Goal: Information Seeking & Learning: Learn about a topic

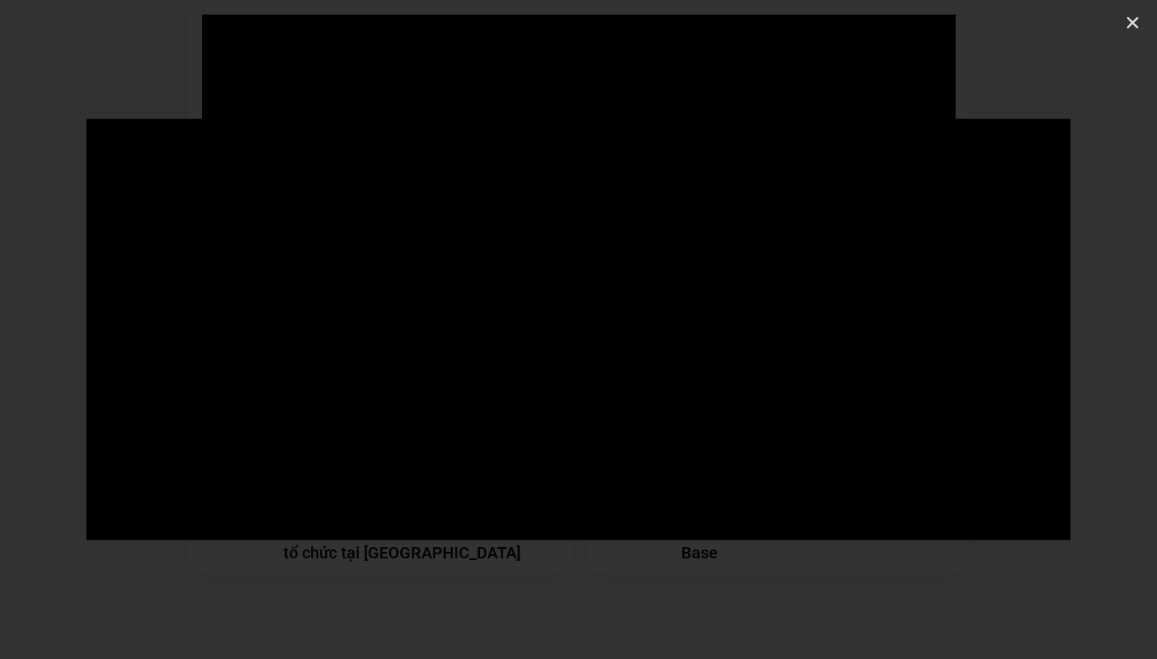
click at [1093, 141] on div at bounding box center [578, 329] width 1157 height 421
click at [1138, 25] on icon "Đóng (Esc)" at bounding box center [1132, 23] width 16 height 16
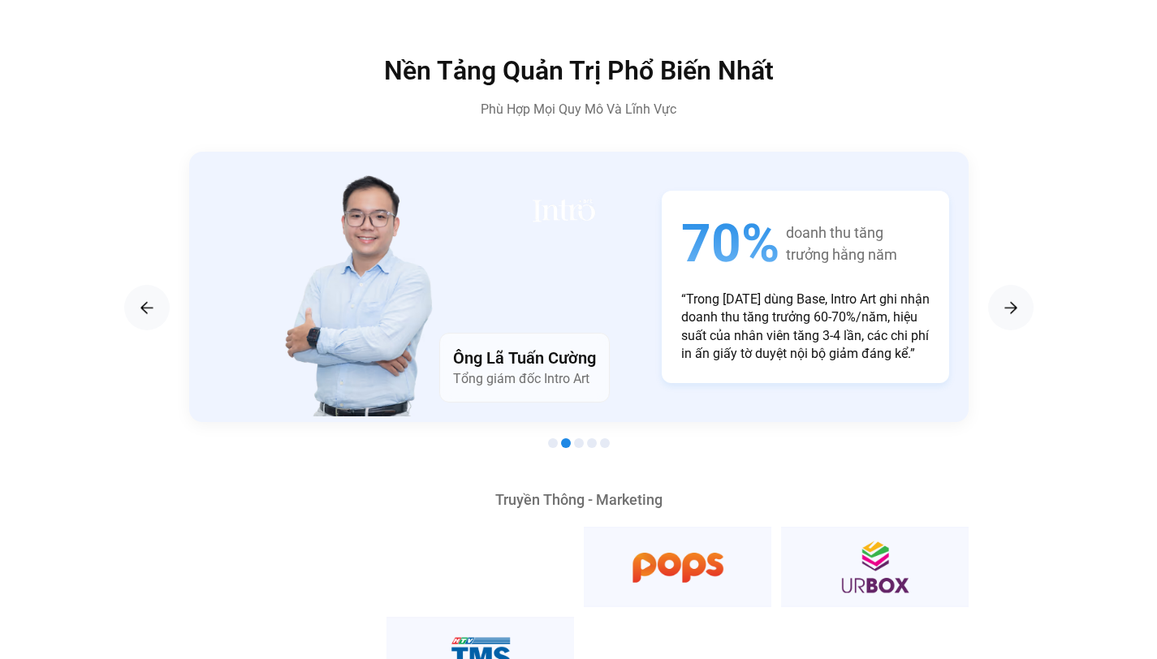
scroll to position [2720, 0]
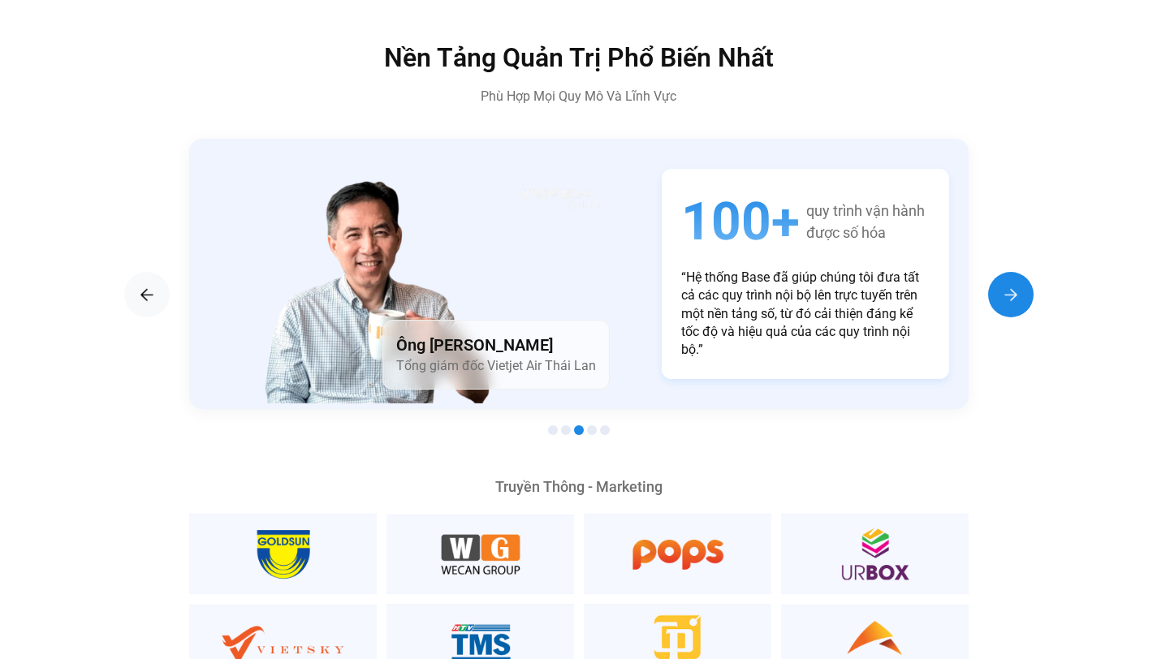
click at [1006, 282] on div "Next slide" at bounding box center [1010, 294] width 45 height 45
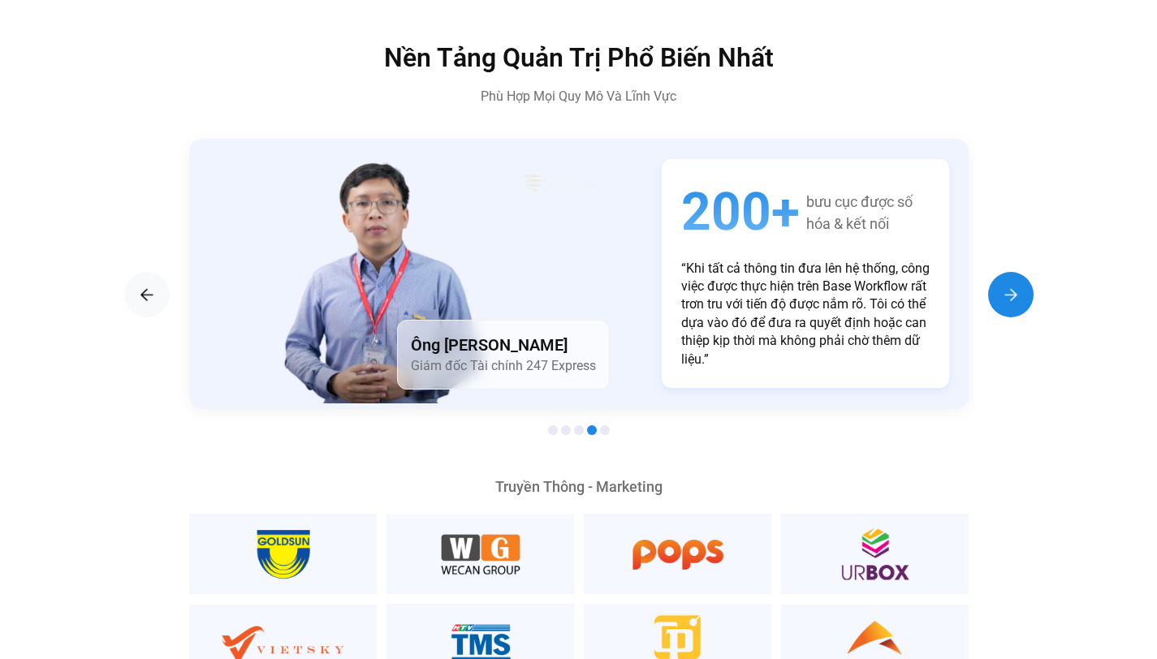
click at [1006, 282] on div "Next slide" at bounding box center [1010, 294] width 45 height 45
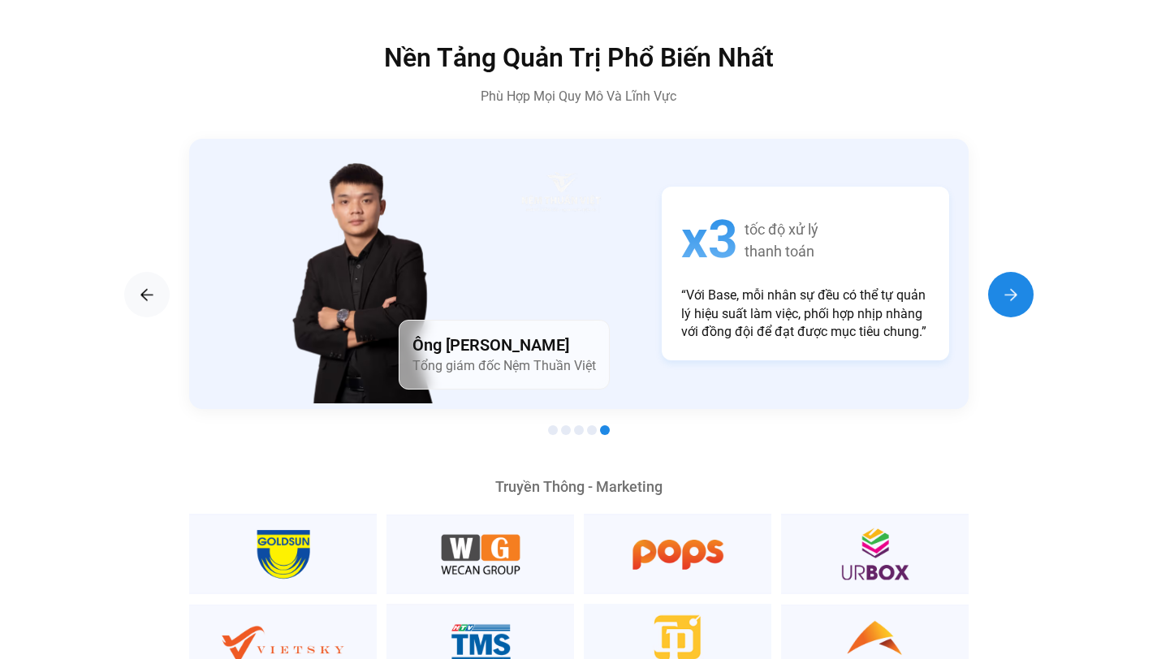
click at [1006, 282] on div "Next slide" at bounding box center [1010, 294] width 45 height 45
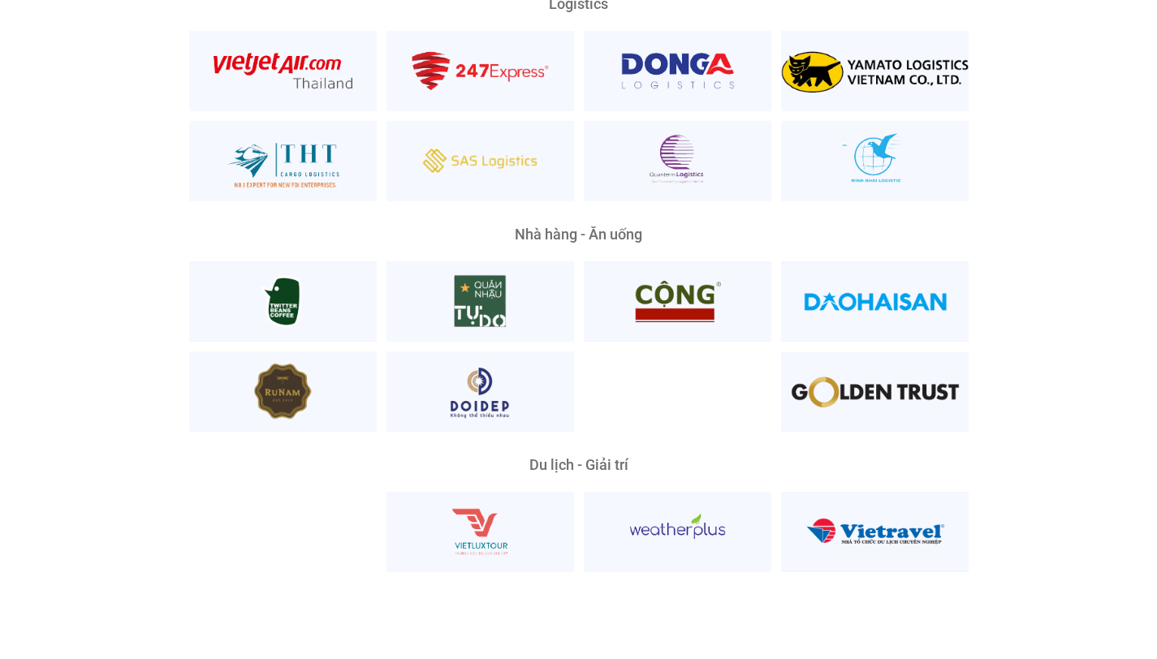
scroll to position [3890, 0]
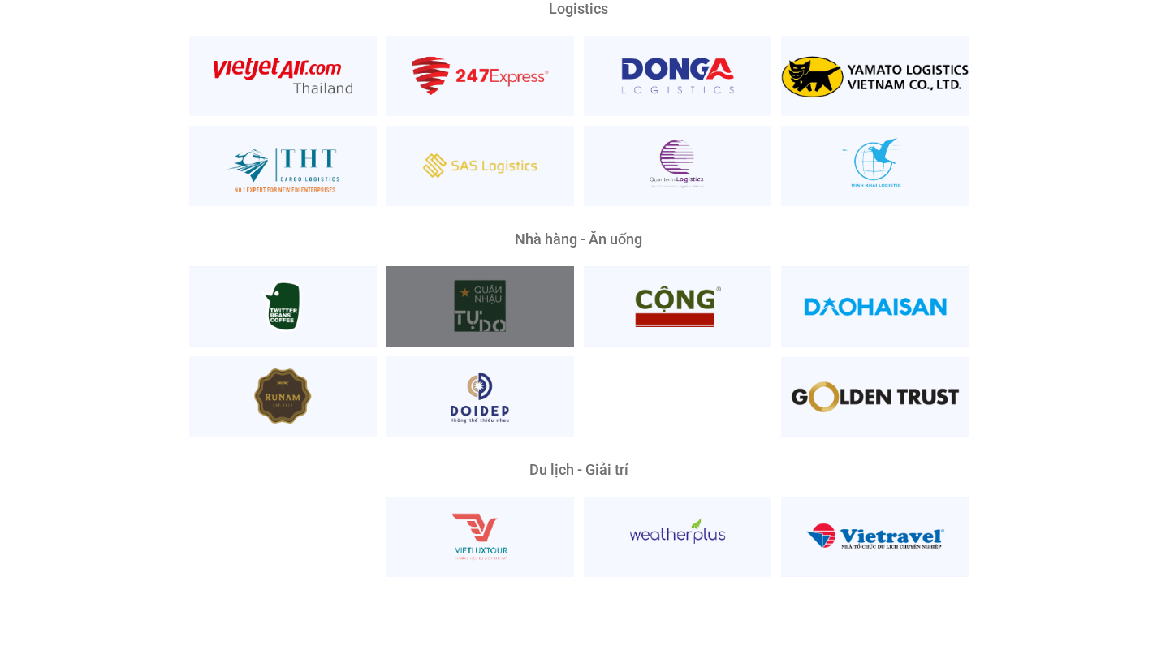
click at [493, 277] on div at bounding box center [480, 306] width 188 height 80
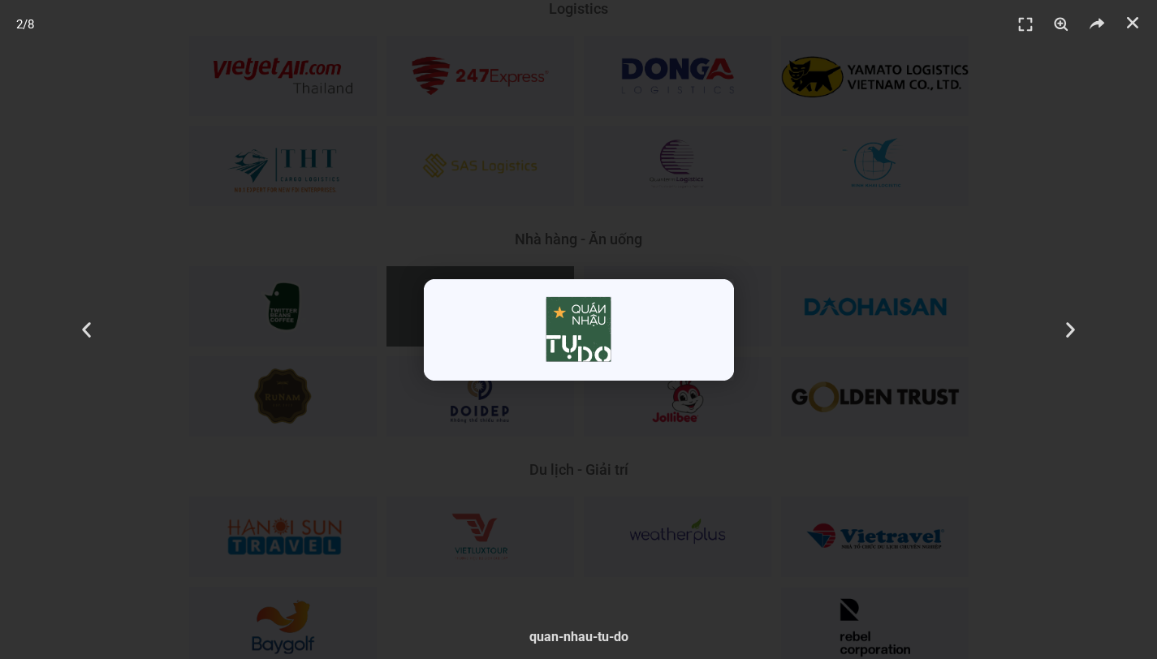
click at [562, 467] on div "2 / 8" at bounding box center [578, 330] width 1043 height 546
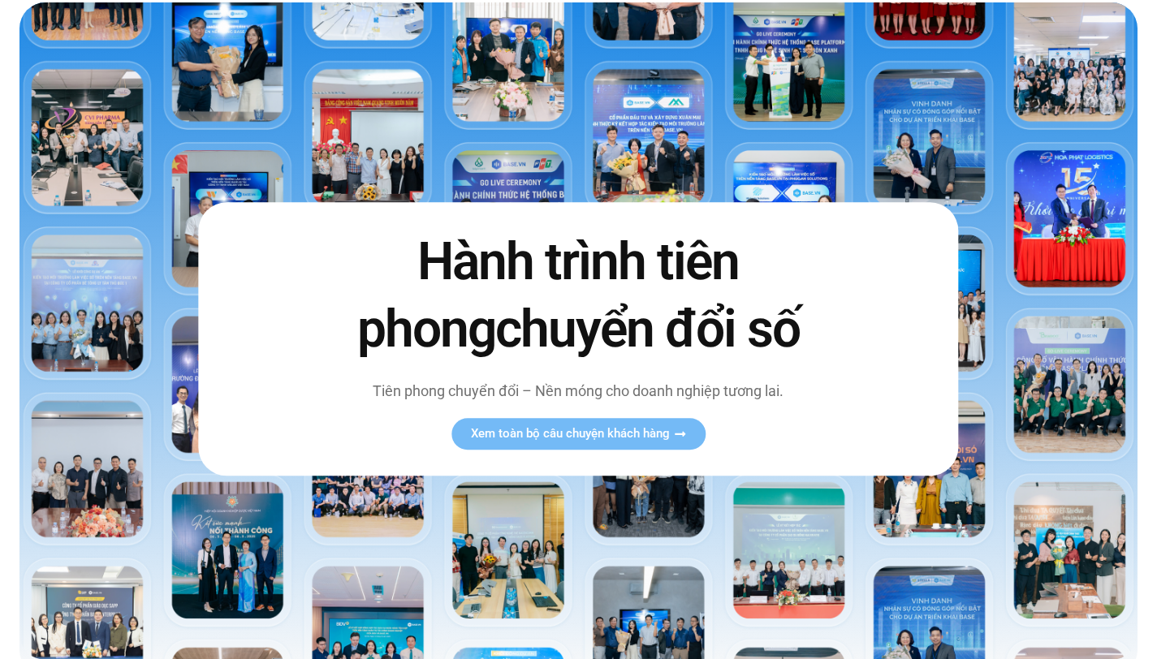
scroll to position [0, 0]
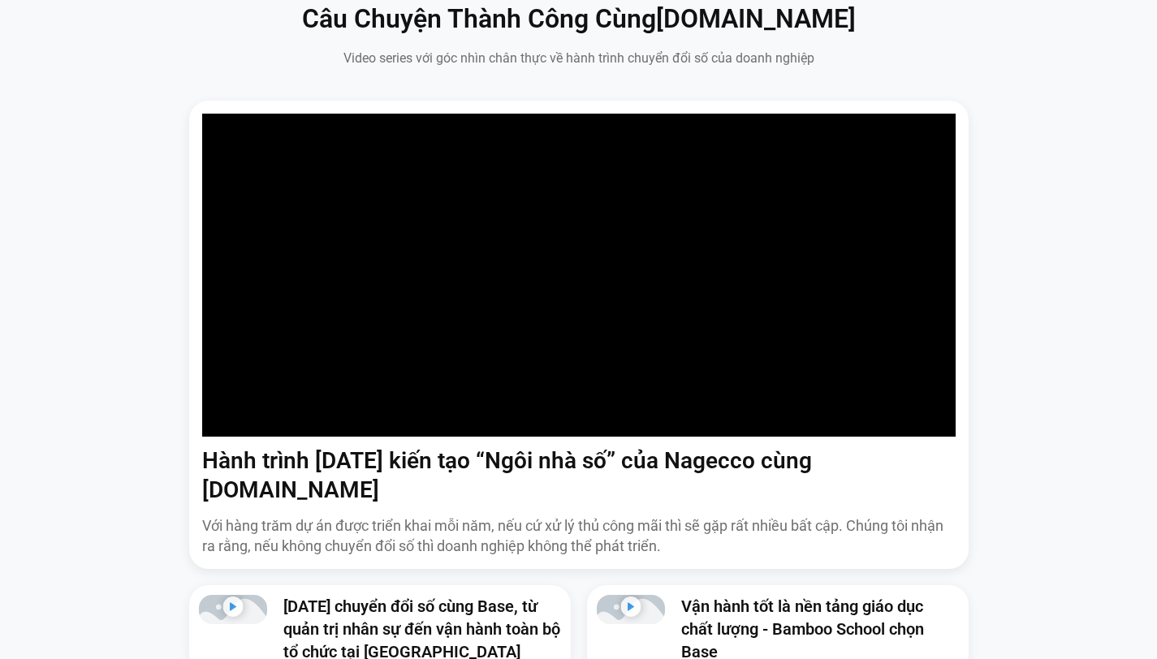
scroll to position [943, 0]
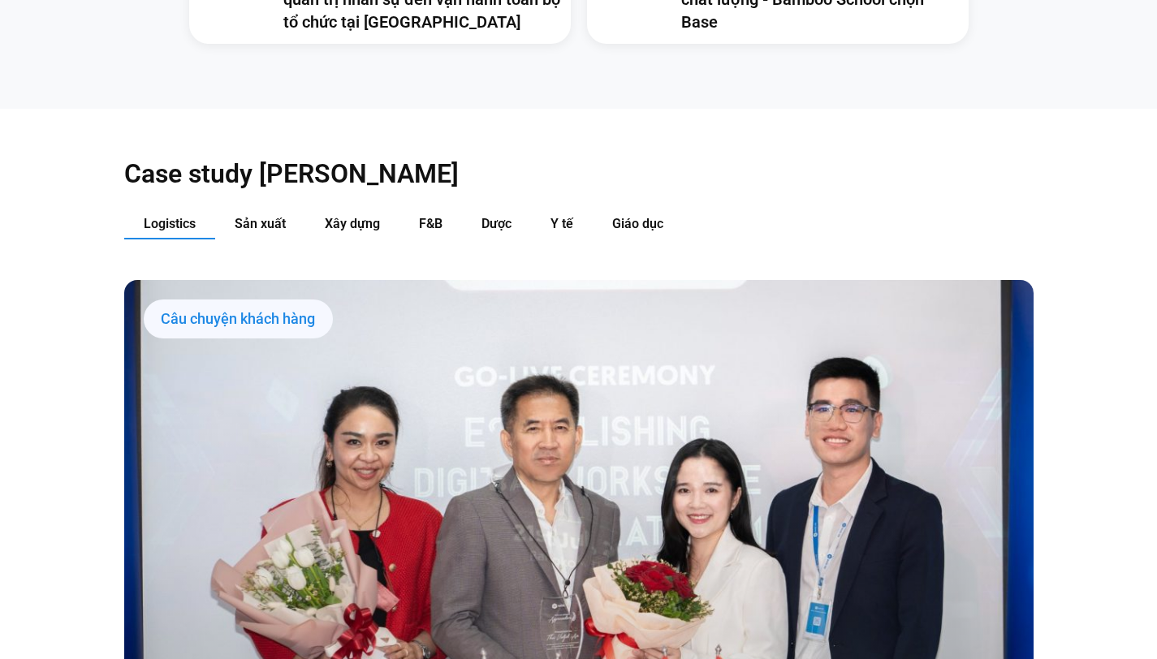
scroll to position [1662, 0]
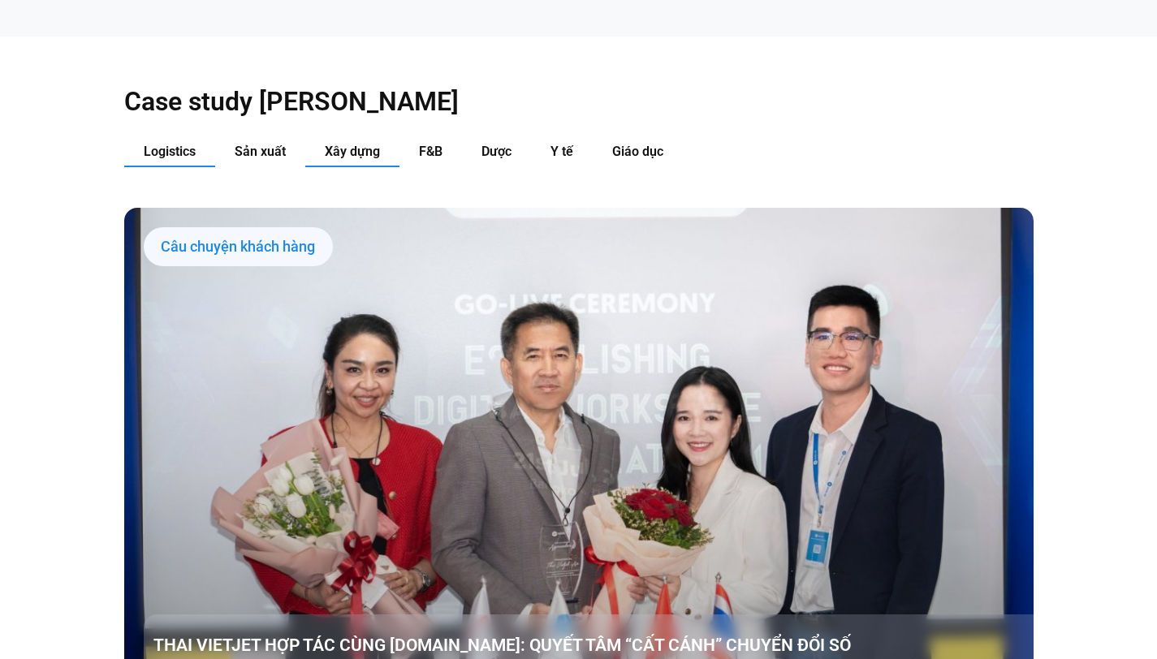
click at [354, 144] on span "Xây dựng" at bounding box center [352, 151] width 55 height 15
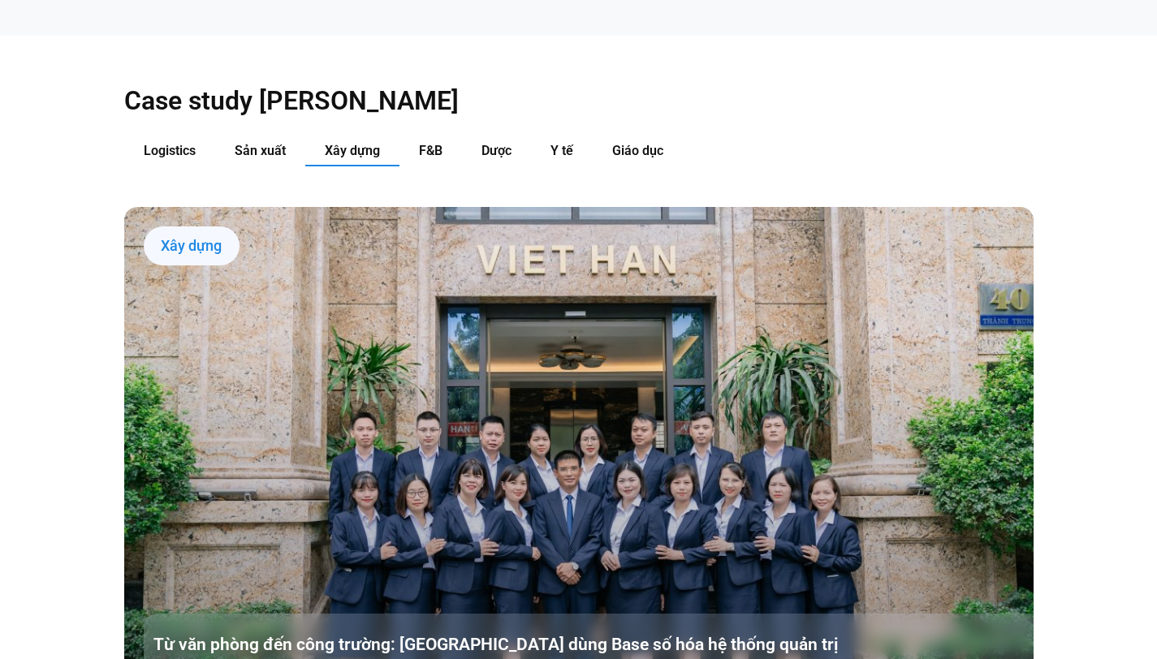
scroll to position [1655, 0]
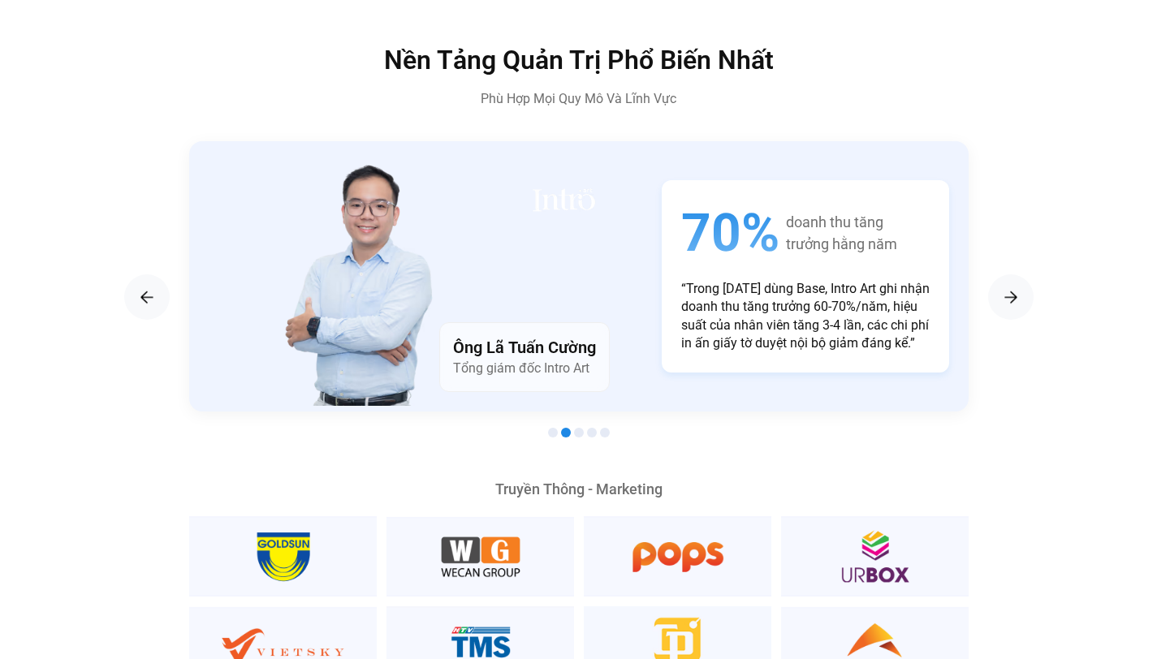
scroll to position [2717, 0]
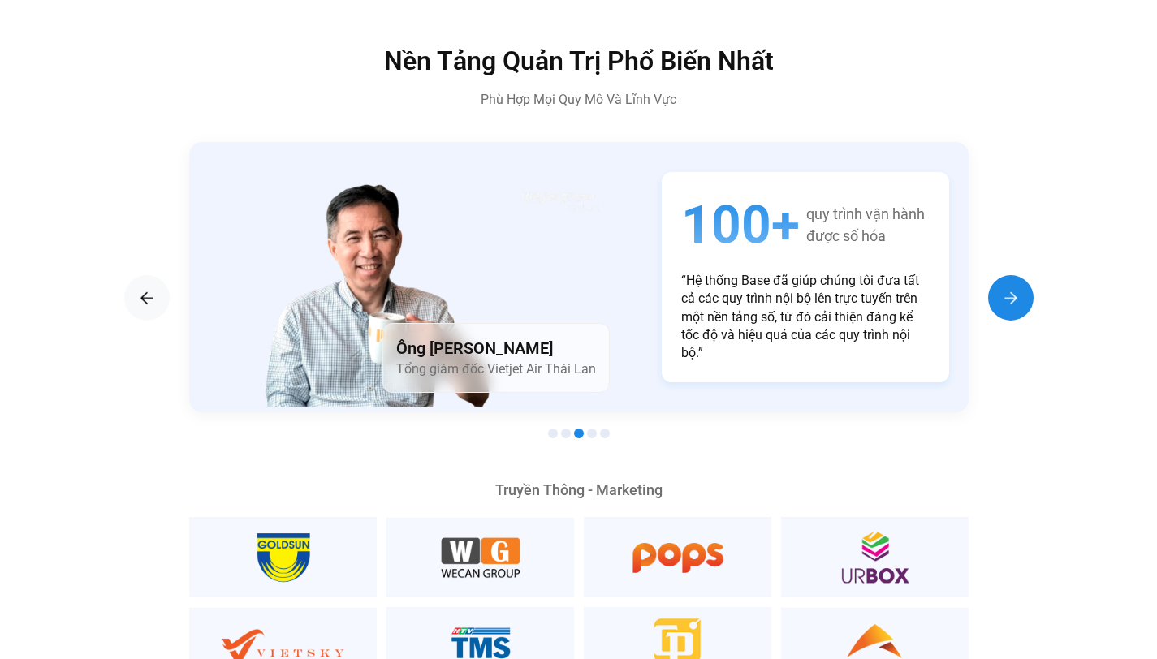
click at [1014, 288] on img "Next slide" at bounding box center [1010, 297] width 19 height 19
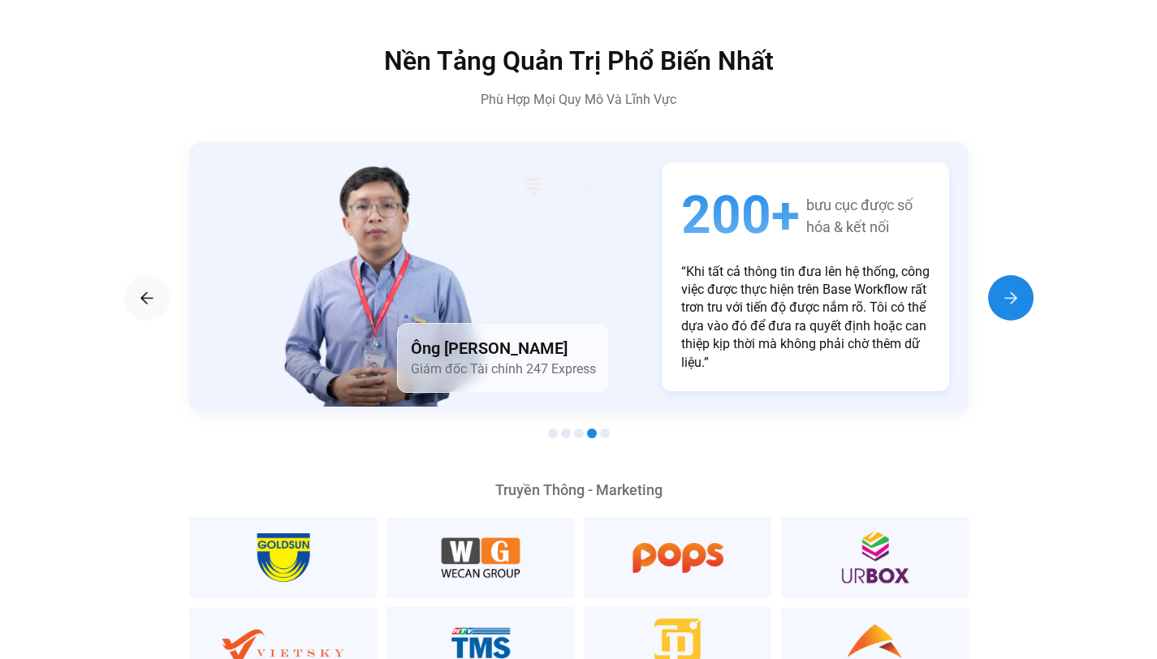
click at [1014, 288] on img "Next slide" at bounding box center [1010, 297] width 19 height 19
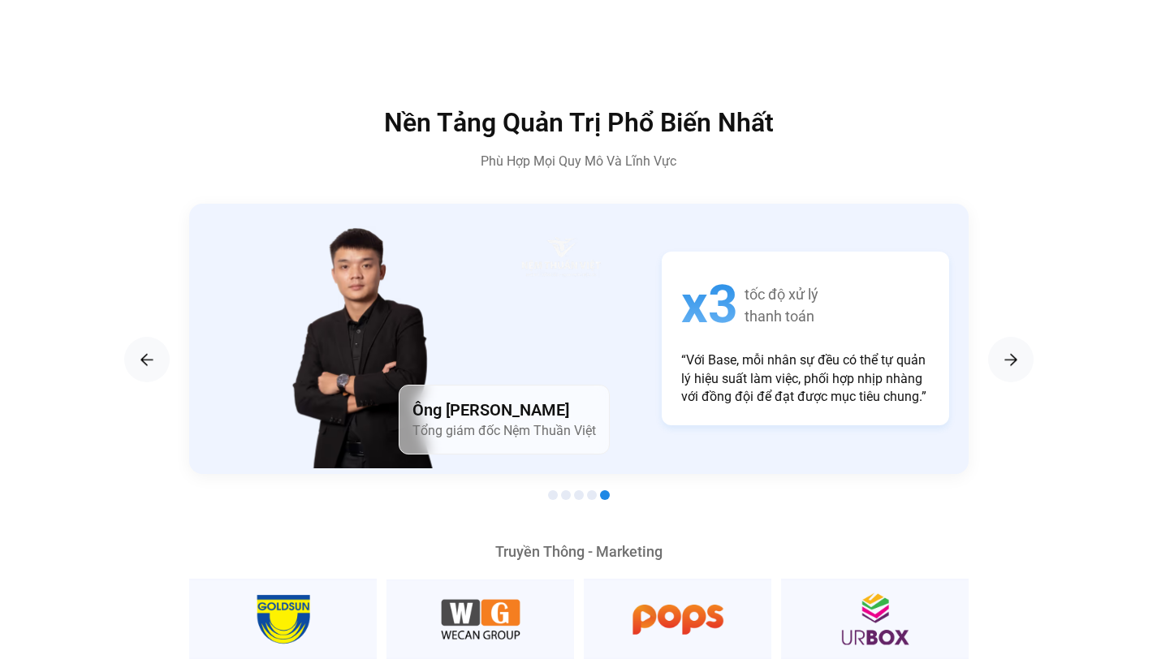
scroll to position [1723, 0]
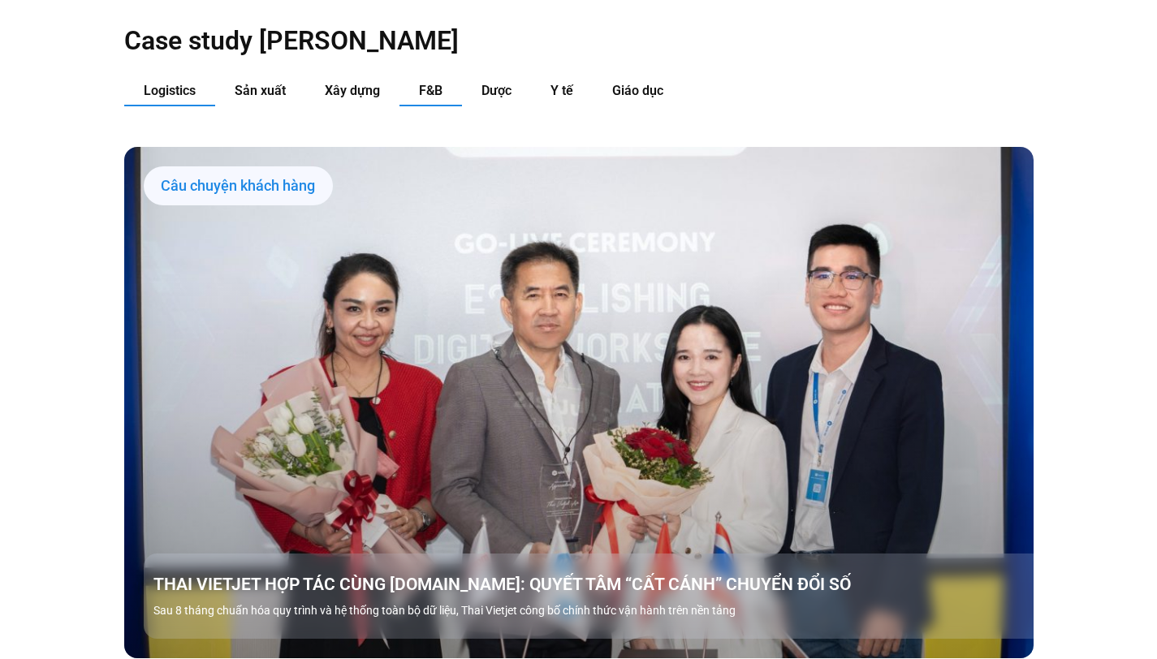
click at [440, 83] on span "F&B" at bounding box center [431, 90] width 24 height 15
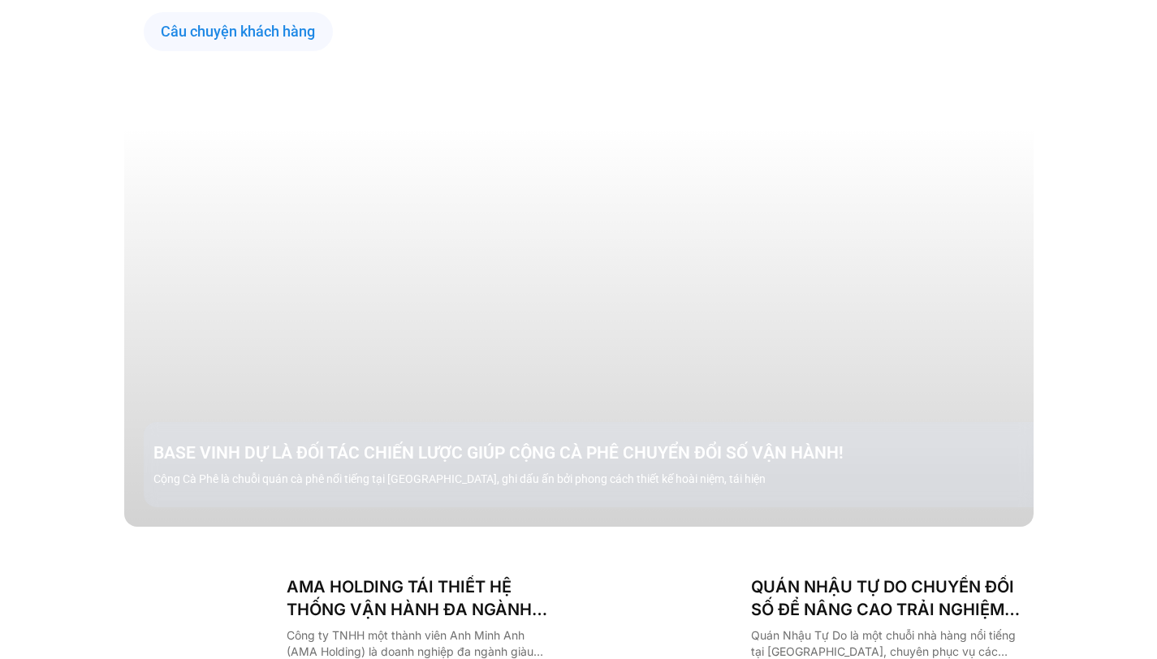
scroll to position [1957, 0]
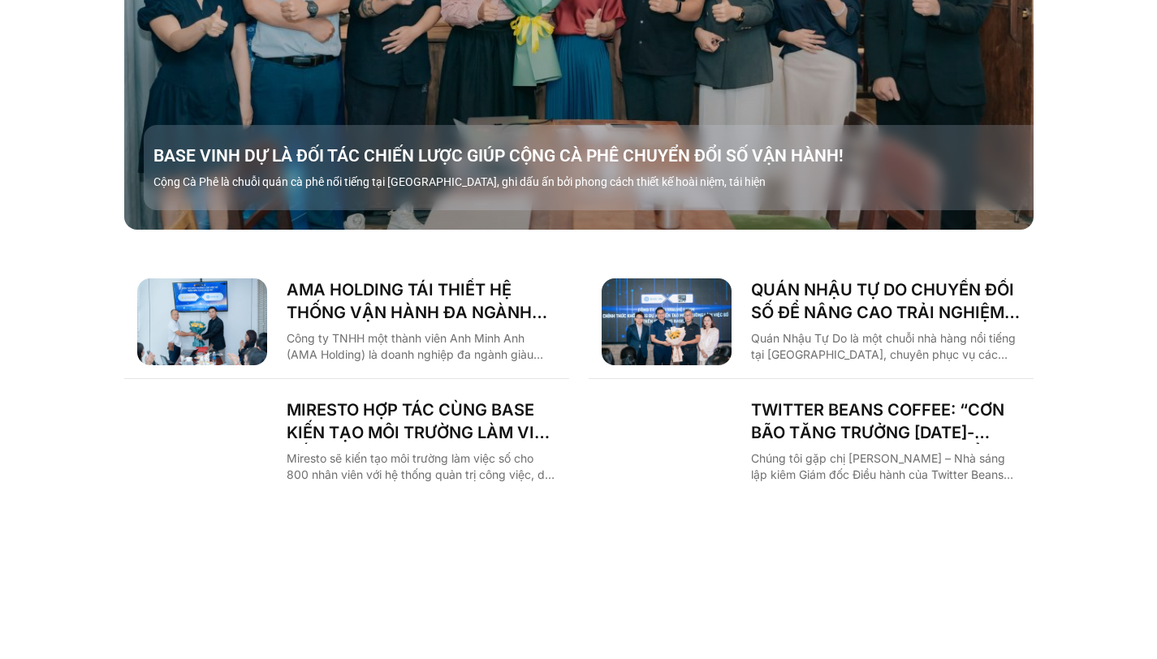
scroll to position [2166, 0]
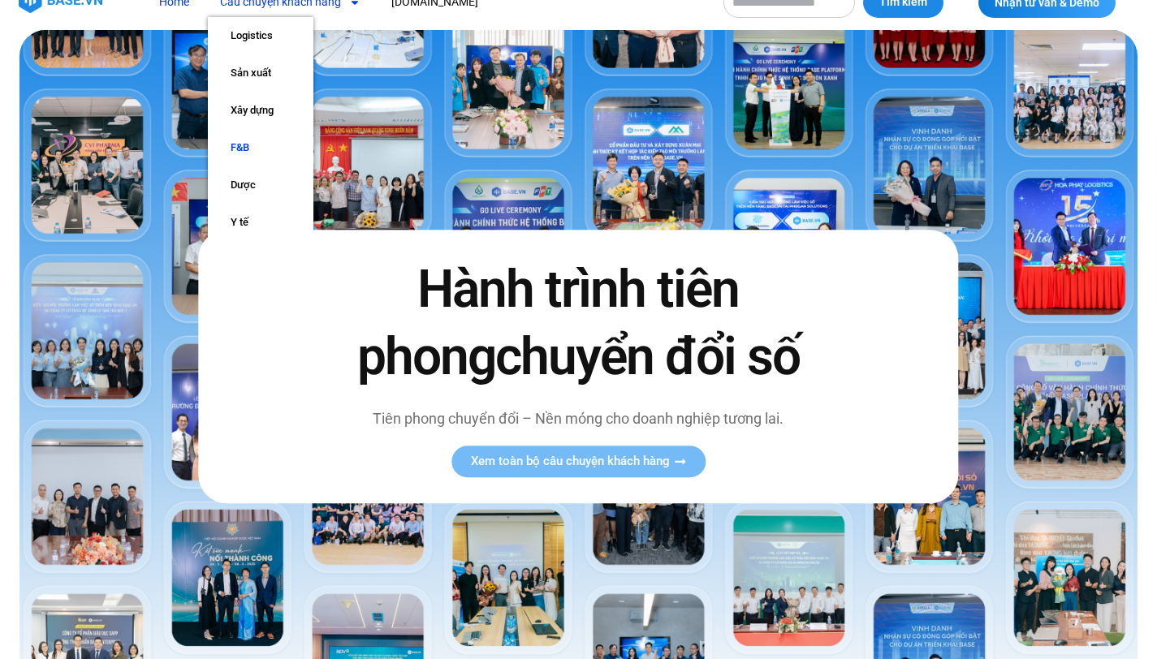
scroll to position [26, 0]
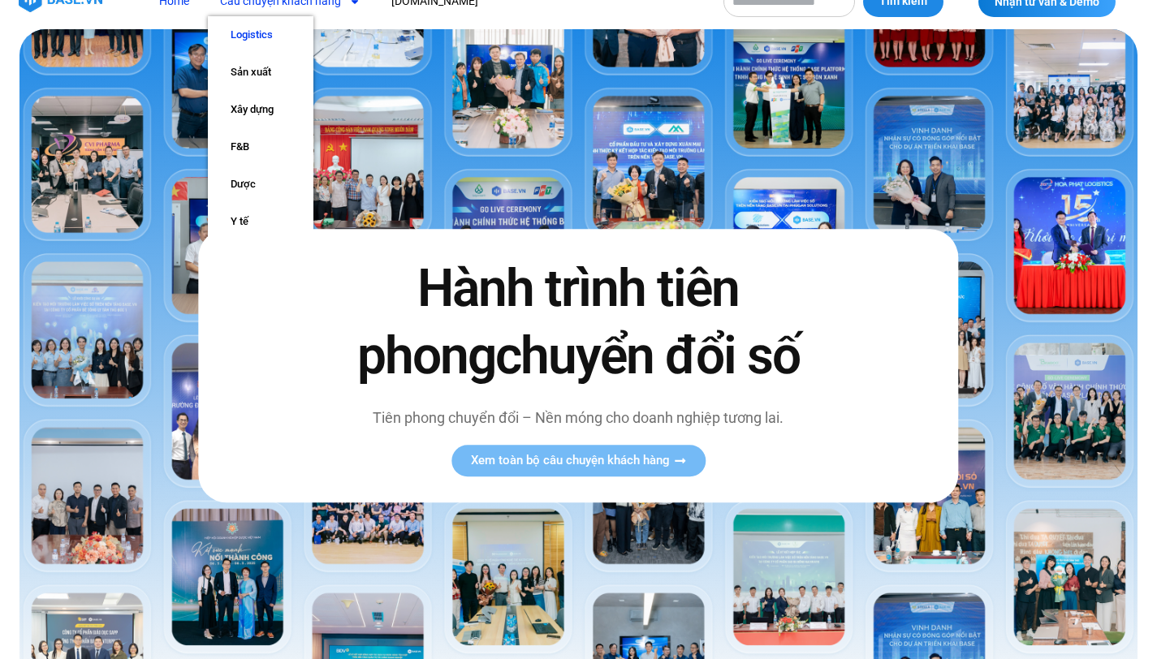
click at [248, 37] on link "Logistics" at bounding box center [261, 34] width 106 height 37
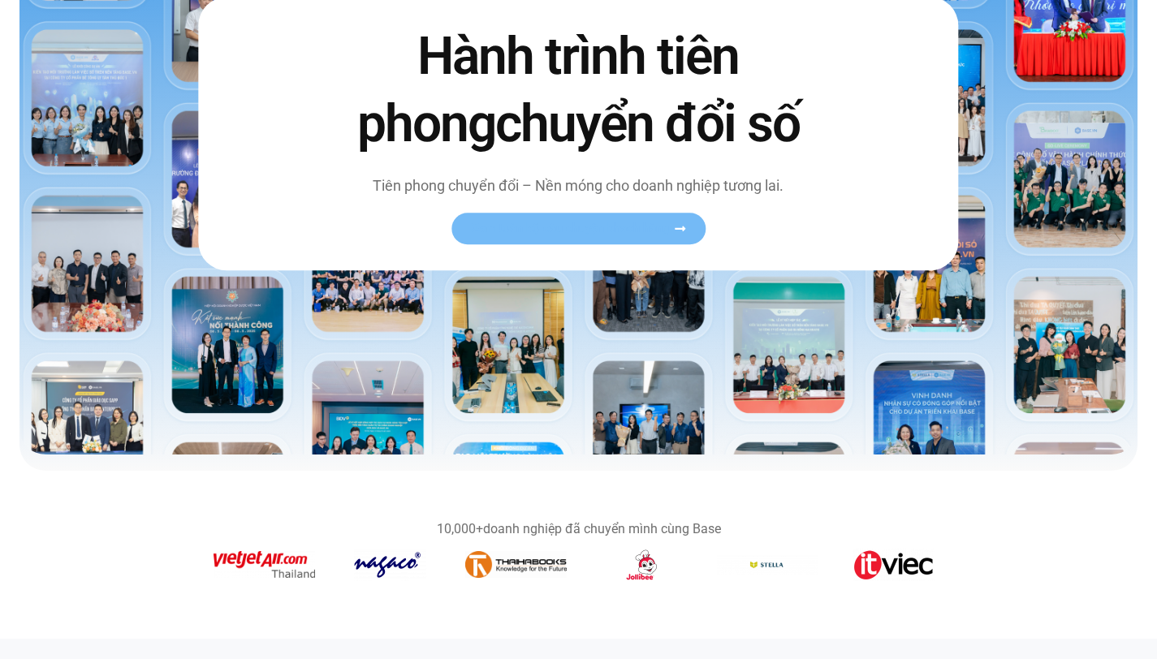
click at [610, 233] on span "Xem toàn bộ câu chuyện khách hàng" at bounding box center [570, 228] width 199 height 12
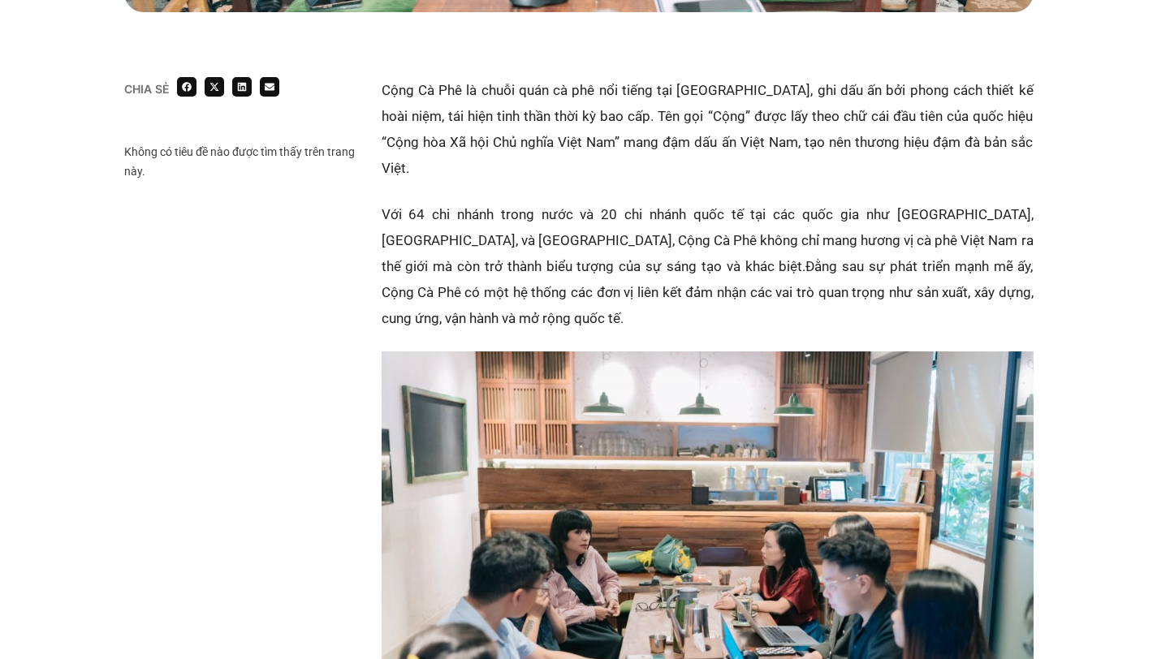
scroll to position [1041, 0]
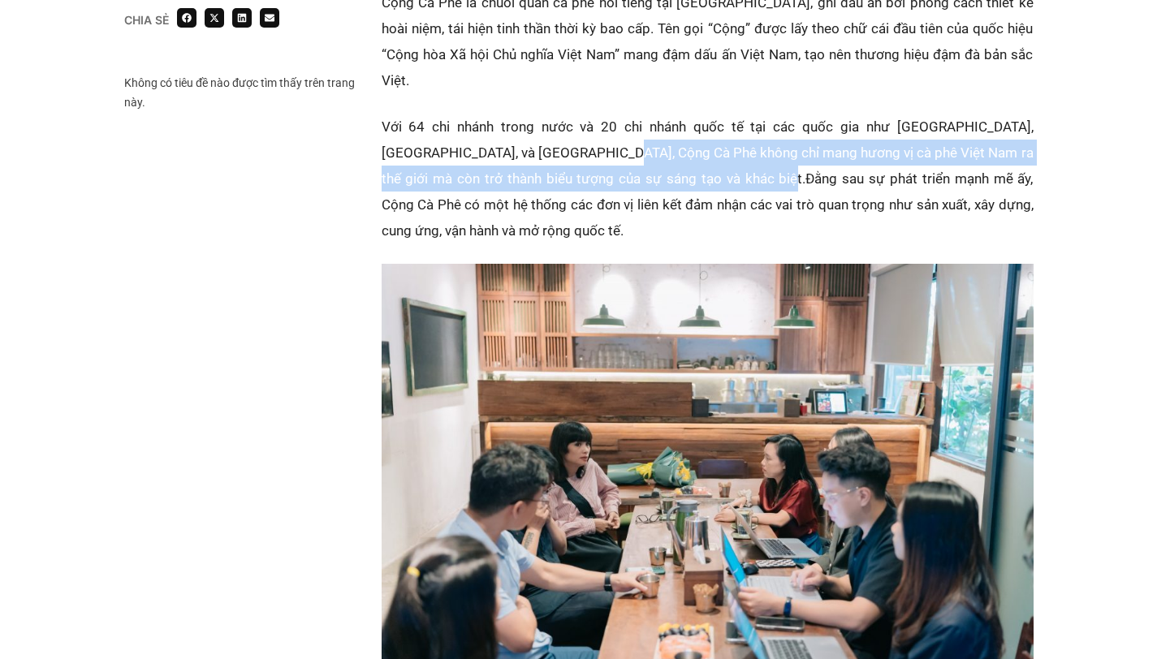
drag, startPoint x: 544, startPoint y: 124, endPoint x: 701, endPoint y: 147, distance: 158.3
click at [701, 147] on p "Với 64 chi nhánh trong nước và 20 chi nhánh quốc tế tại các quốc gia như [GEOGR…" at bounding box center [708, 179] width 652 height 130
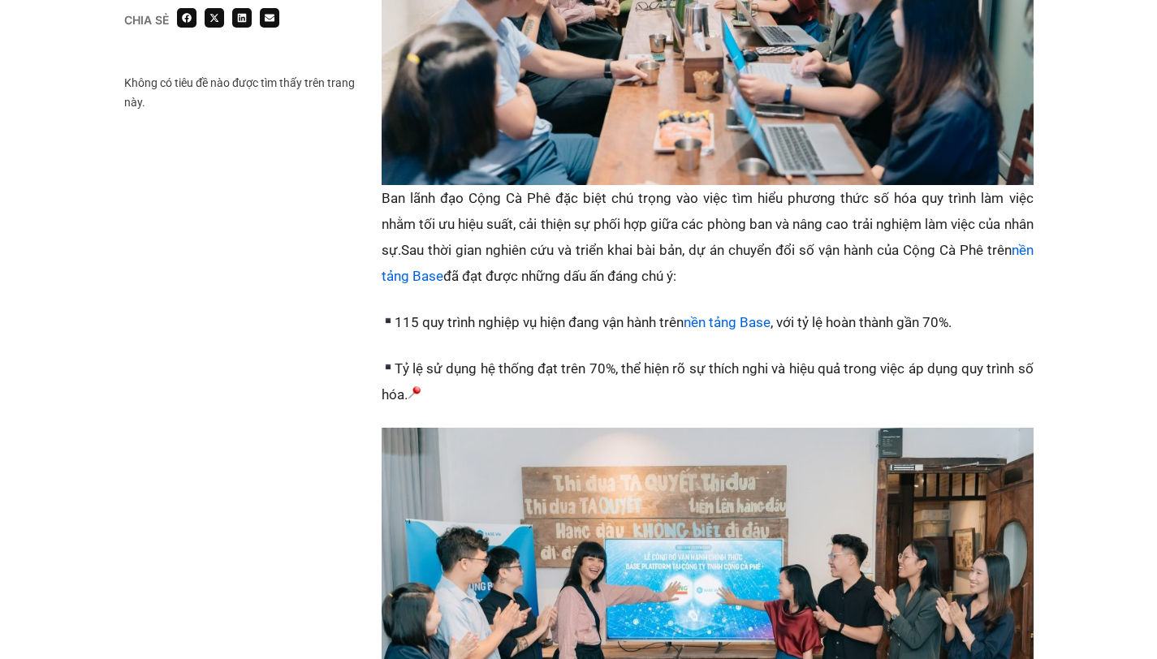
scroll to position [1585, 0]
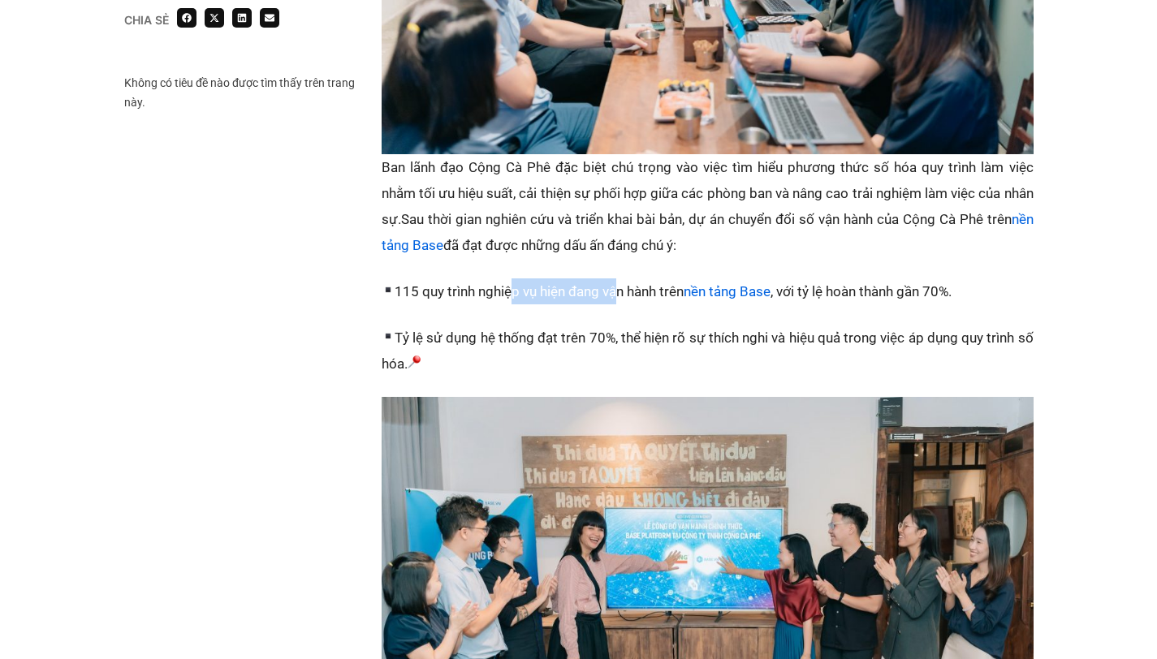
drag, startPoint x: 507, startPoint y: 242, endPoint x: 622, endPoint y: 242, distance: 114.5
click at [622, 278] on p "115 quy trình nghiệp vụ hiện đang vận hành trên nền tảng Base , với tỷ lệ hoàn …" at bounding box center [708, 291] width 652 height 26
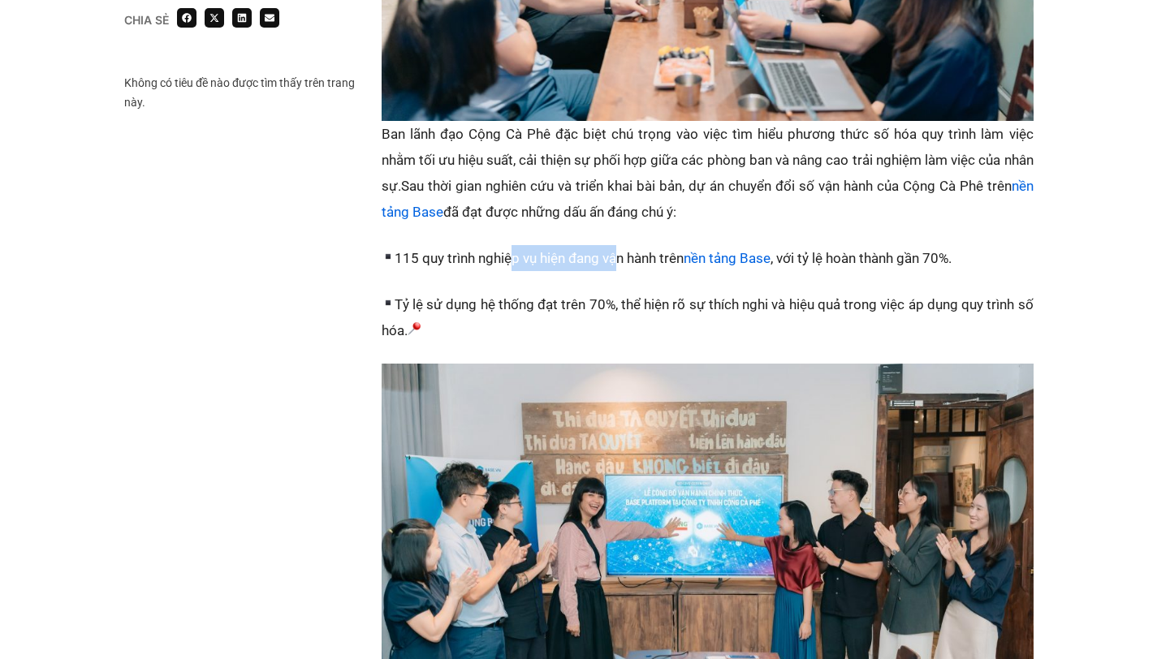
scroll to position [1659, 0]
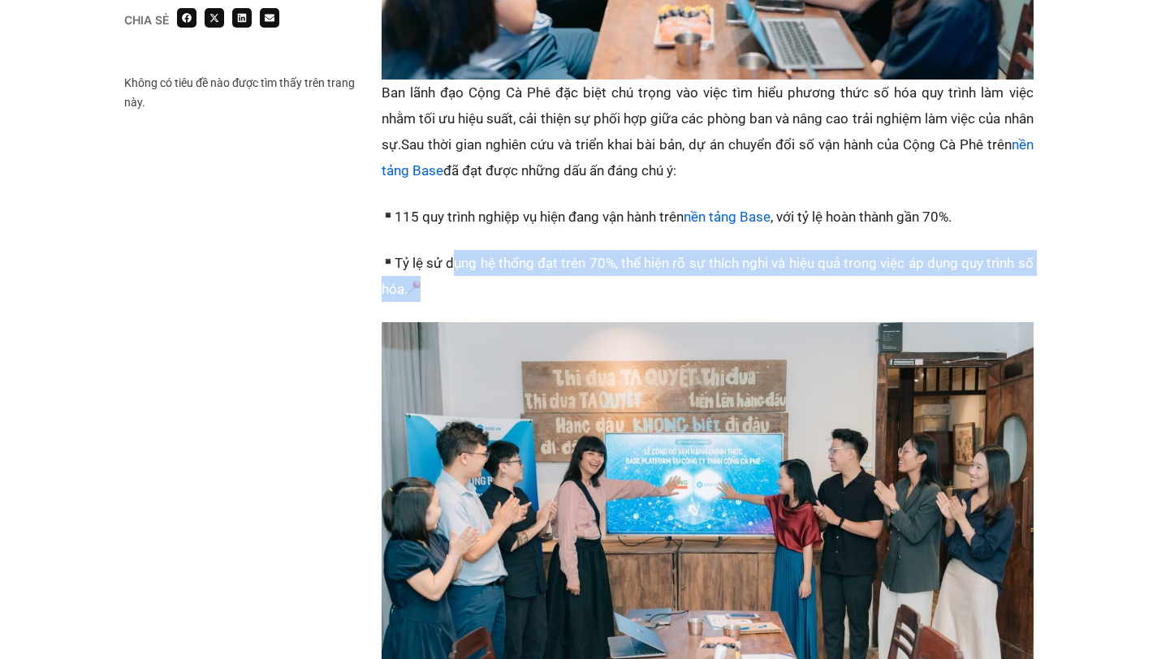
drag, startPoint x: 454, startPoint y: 216, endPoint x: 743, endPoint y: 241, distance: 290.1
click at [743, 250] on p "Tỷ lệ sử dụng hệ thống đạt trên 70%, thể hiện rõ sự thích nghi và hiệu quả tron…" at bounding box center [708, 276] width 652 height 52
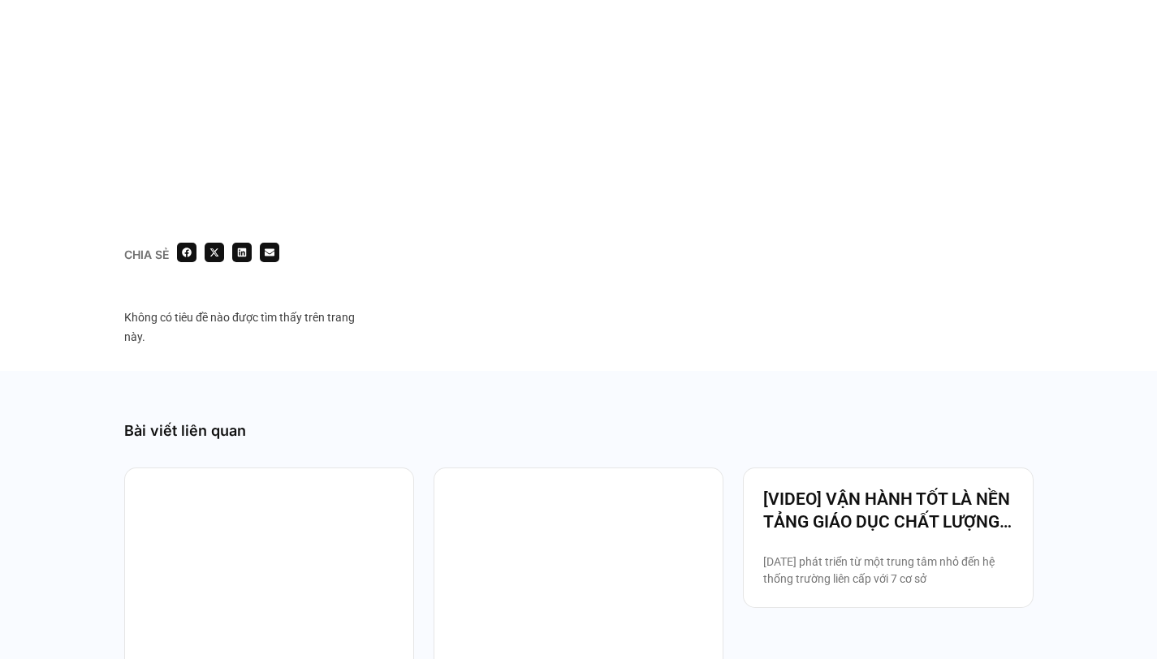
scroll to position [2892, 0]
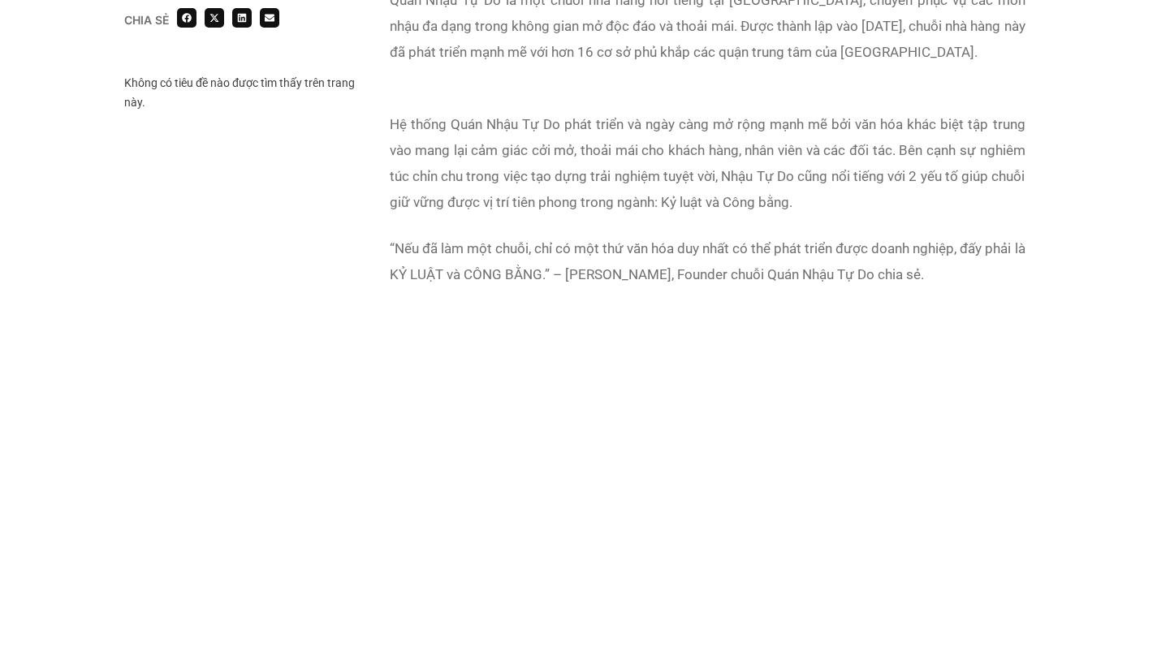
scroll to position [1051, 0]
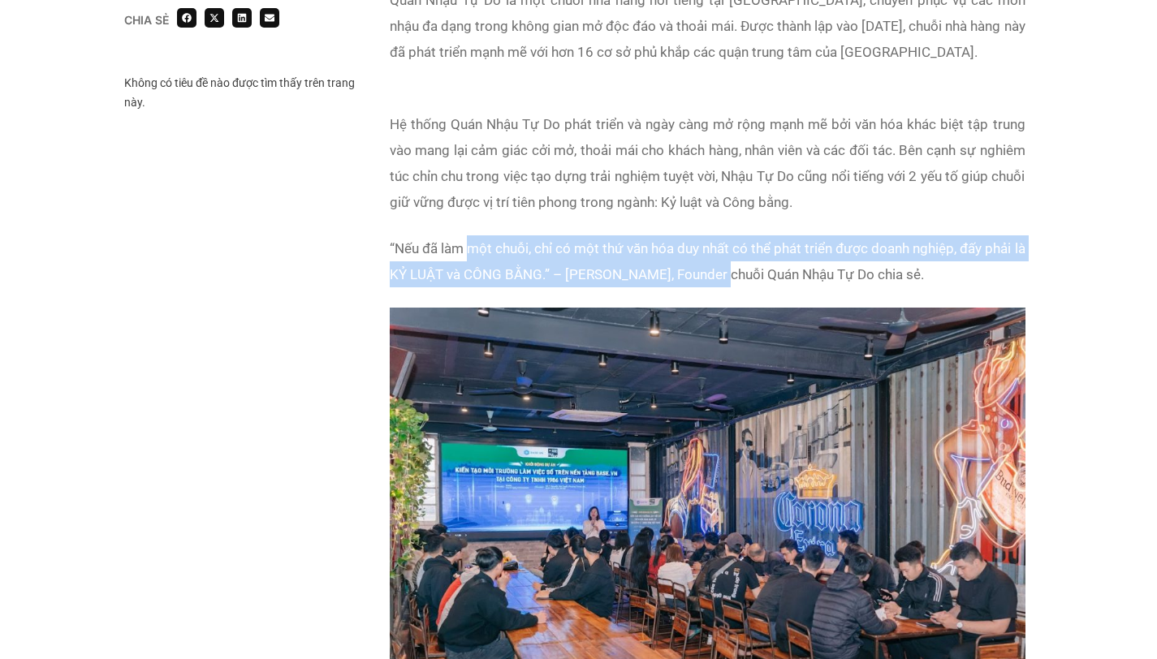
drag, startPoint x: 472, startPoint y: 249, endPoint x: 738, endPoint y: 263, distance: 266.7
click at [738, 263] on p "“Nếu đã làm một chuỗi, chỉ có một thứ văn hóa duy nhất có thể phát triển được d…" at bounding box center [708, 261] width 636 height 52
drag, startPoint x: 421, startPoint y: 247, endPoint x: 623, endPoint y: 269, distance: 202.5
click at [623, 269] on p "“Nếu đã làm một chuỗi, chỉ có một thứ văn hóa duy nhất có thể phát triển được d…" at bounding box center [708, 261] width 636 height 52
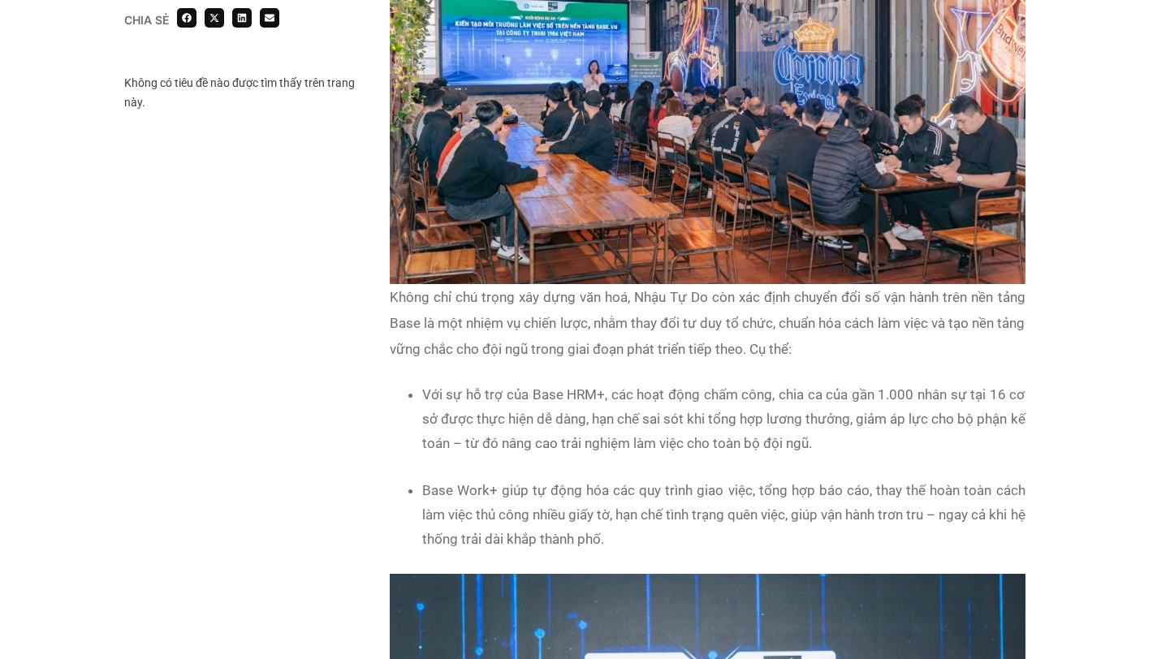
scroll to position [1518, 0]
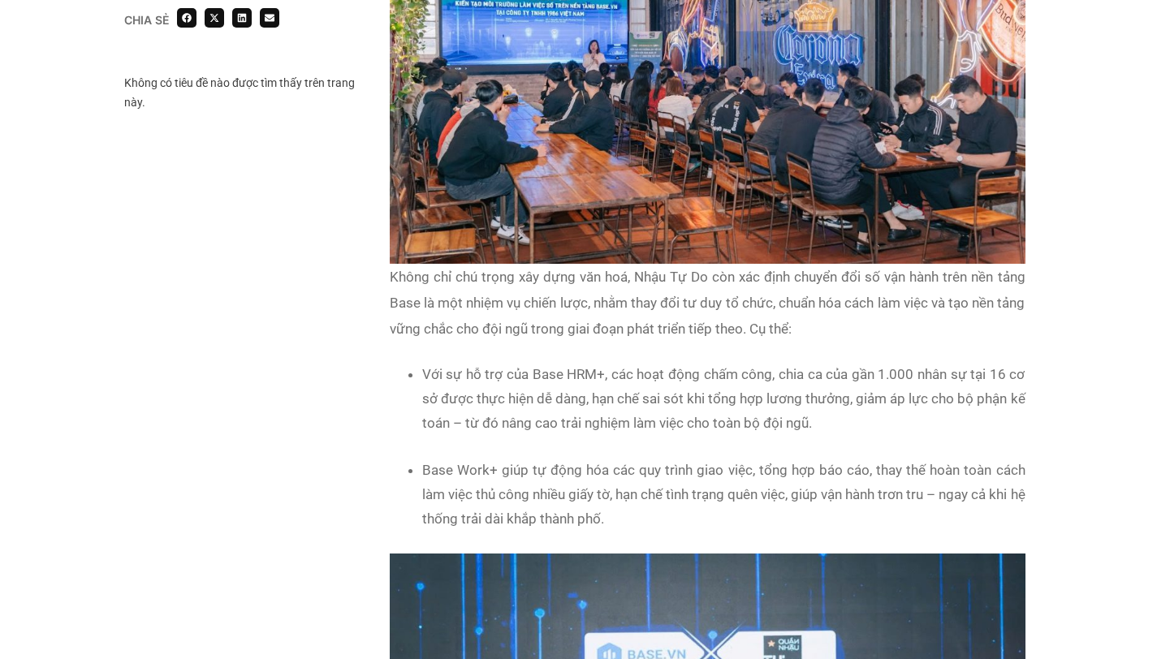
click at [611, 292] on p "Không chỉ chú trọng xây dựng văn hoá, Nhậu Tự Do còn xác định chuyển đổi số vận…" at bounding box center [708, 303] width 636 height 78
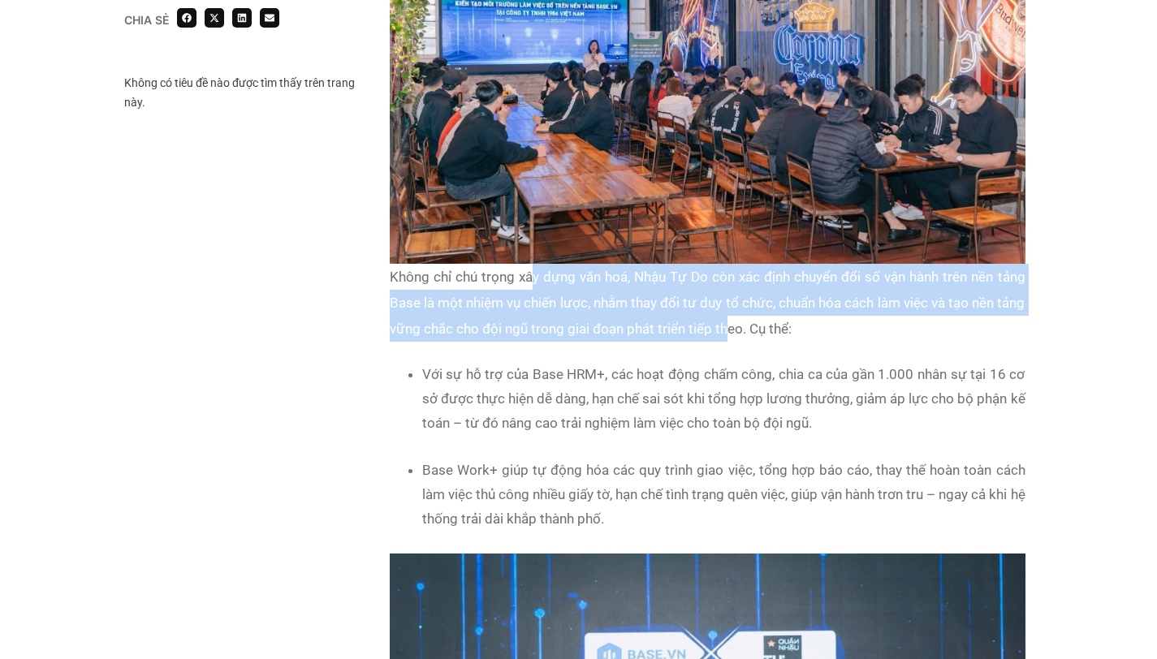
drag, startPoint x: 533, startPoint y: 283, endPoint x: 760, endPoint y: 317, distance: 229.1
click at [760, 317] on p "Không chỉ chú trọng xây dựng văn hoá, Nhậu Tự Do còn xác định chuyển đổi số vận…" at bounding box center [708, 303] width 636 height 78
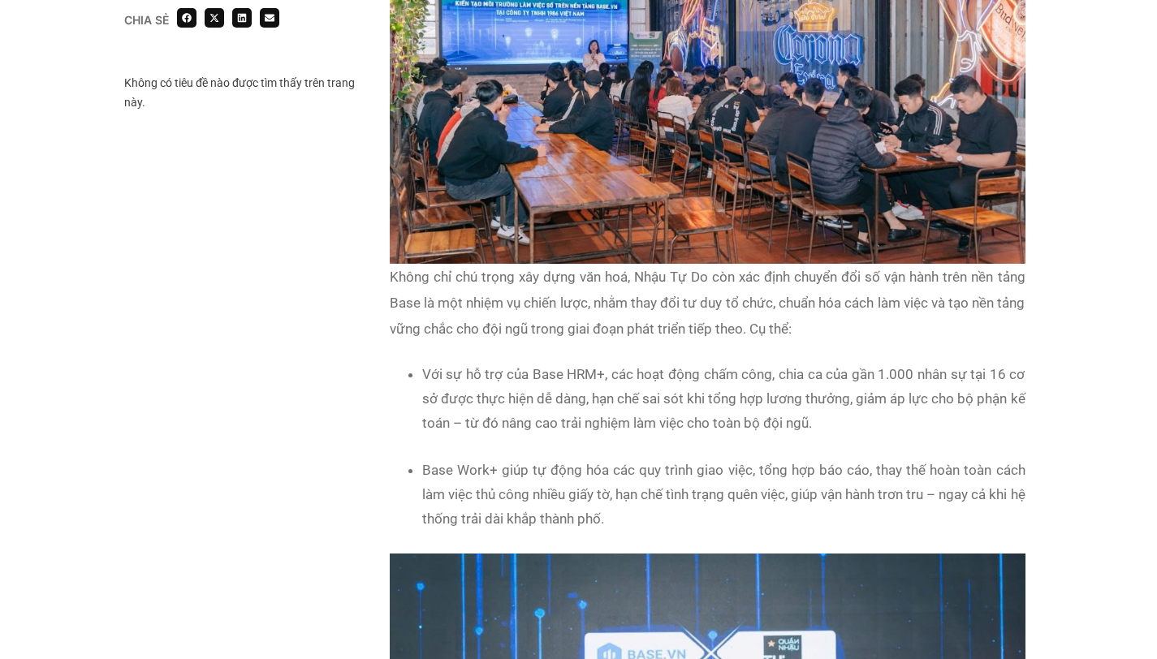
click at [681, 376] on li "Với sự hỗ trợ của Base HRM+, các hoạt động chấm công, chia ca của gần 1.000 nhâ…" at bounding box center [723, 398] width 603 height 73
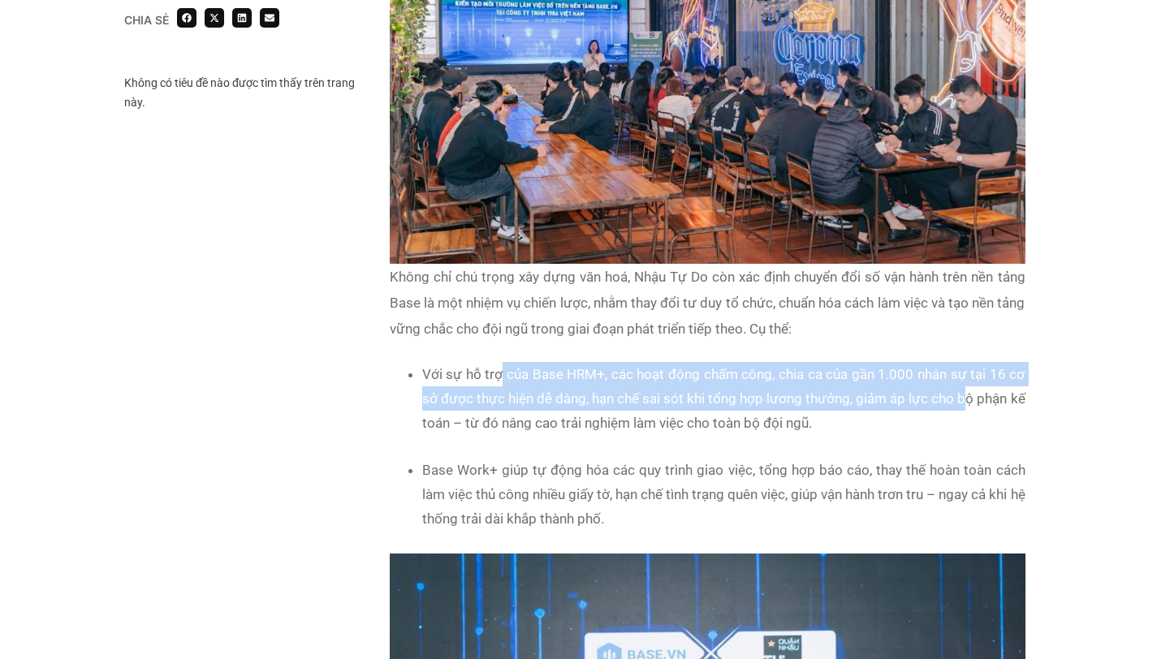
drag, startPoint x: 501, startPoint y: 374, endPoint x: 963, endPoint y: 388, distance: 462.2
click at [963, 388] on li "Với sự hỗ trợ của Base HRM+, các hoạt động chấm công, chia ca của gần 1.000 nhâ…" at bounding box center [723, 398] width 603 height 73
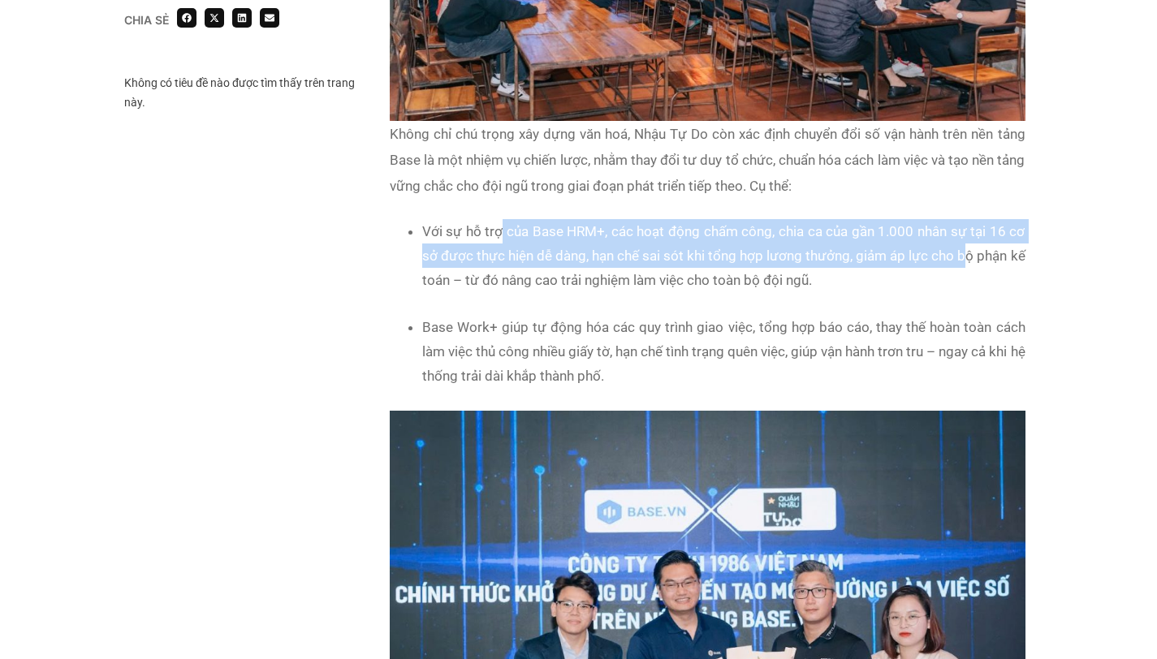
scroll to position [1662, 0]
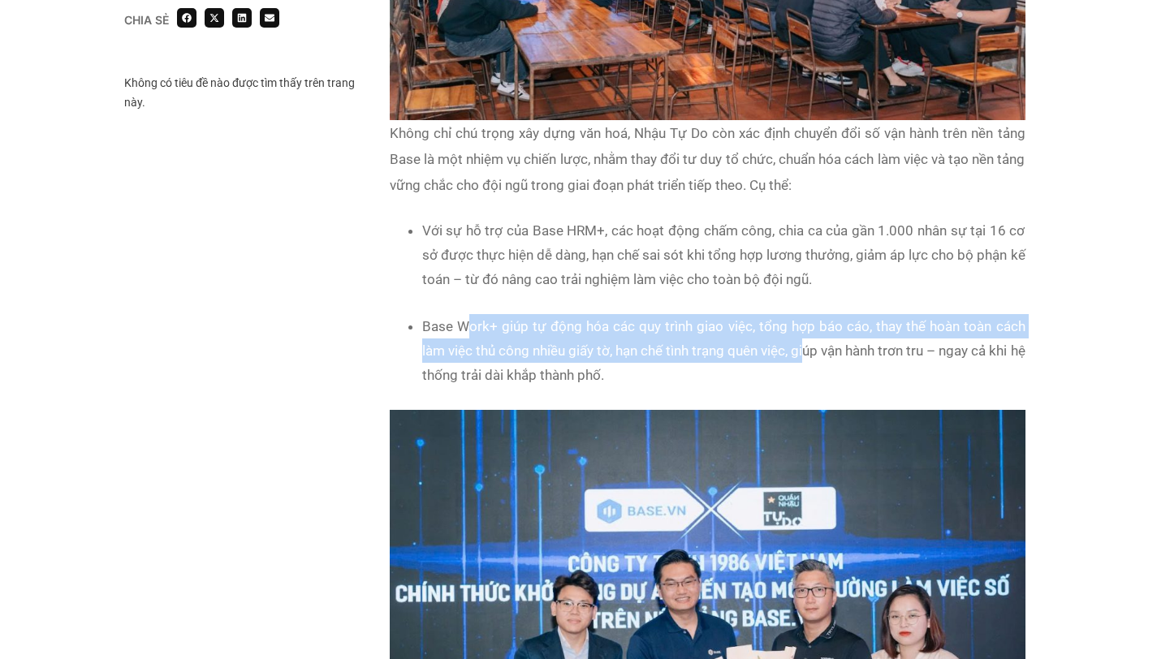
drag, startPoint x: 468, startPoint y: 329, endPoint x: 814, endPoint y: 345, distance: 346.2
click at [814, 345] on li "Base Work+ giúp tự động hóa các quy trình giao việc, tổng hợp báo cáo, thay thế…" at bounding box center [723, 350] width 603 height 73
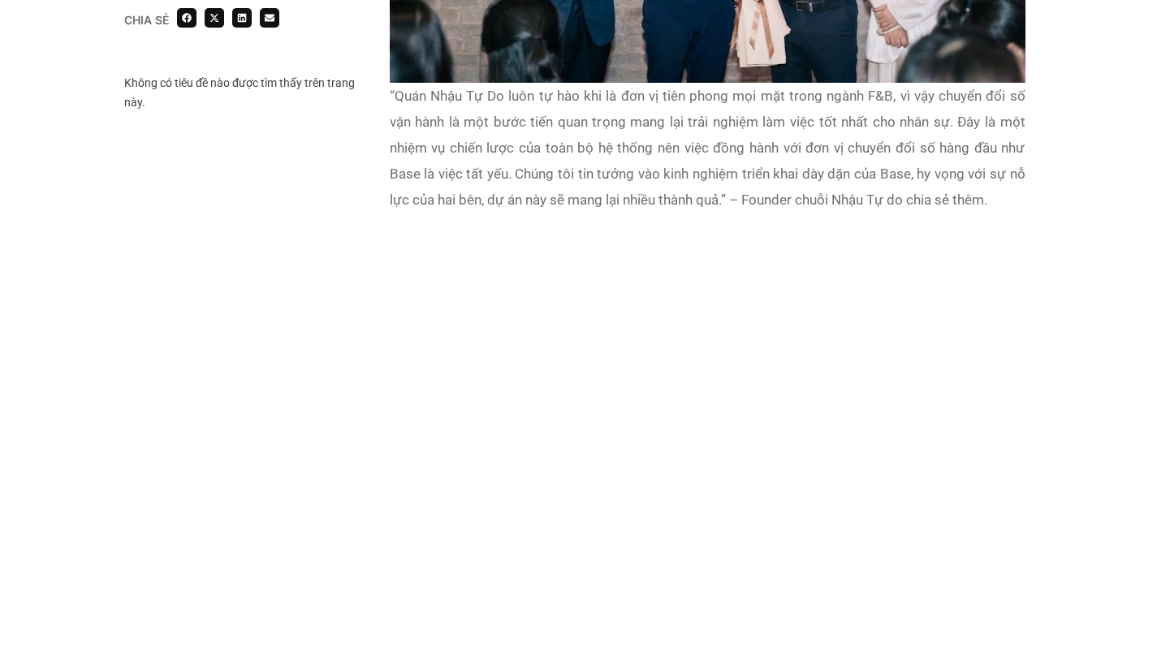
scroll to position [2415, 0]
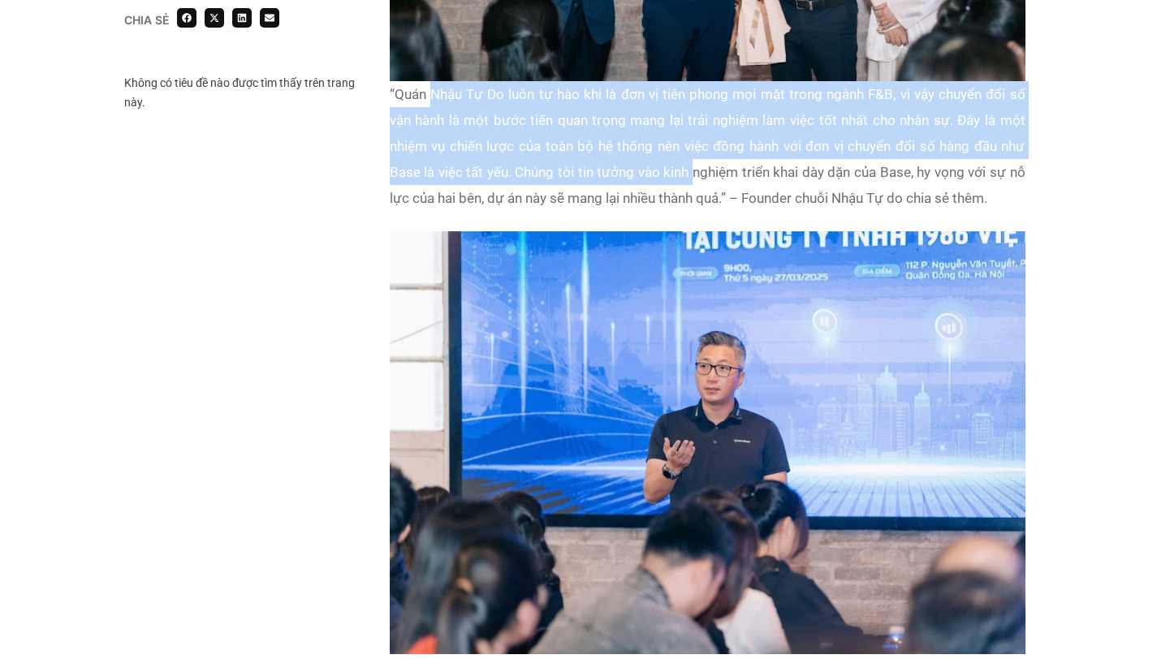
drag, startPoint x: 430, startPoint y: 97, endPoint x: 692, endPoint y: 161, distance: 269.0
click at [692, 161] on p "“Quán Nhậu Tự Do luôn tự hào khi là đơn vị tiên phong mọi mặt trong ngành F&B, …" at bounding box center [708, 146] width 636 height 130
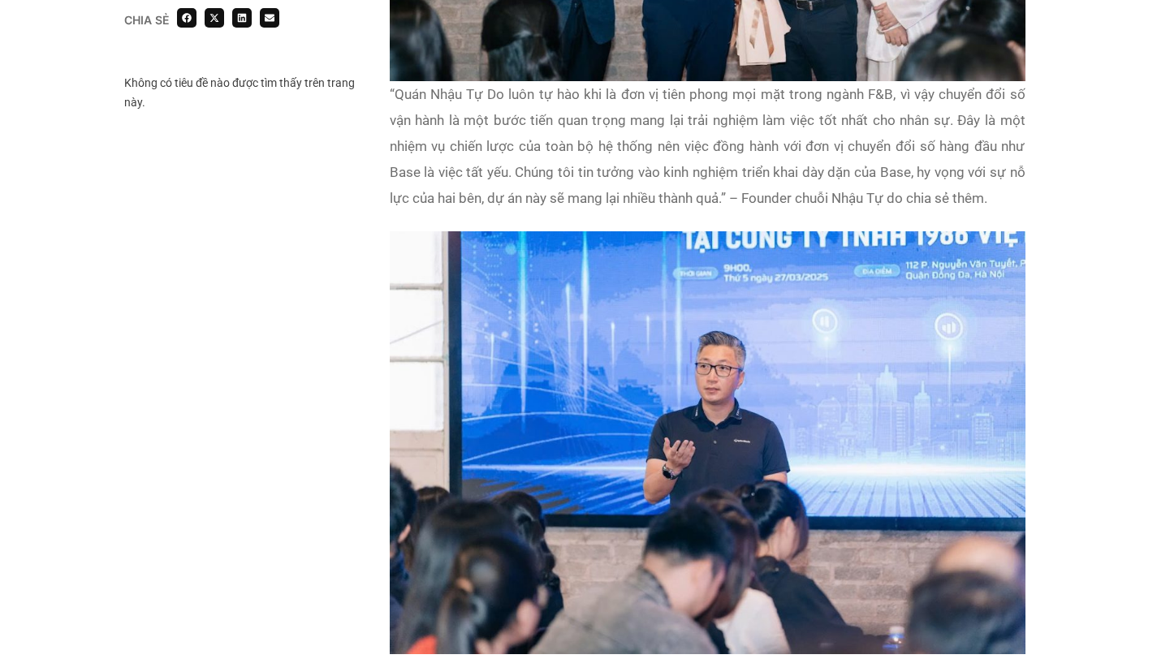
click at [677, 187] on p "“Quán Nhậu Tự Do luôn tự hào khi là đơn vị tiên phong mọi mặt trong ngành F&B, …" at bounding box center [708, 146] width 636 height 130
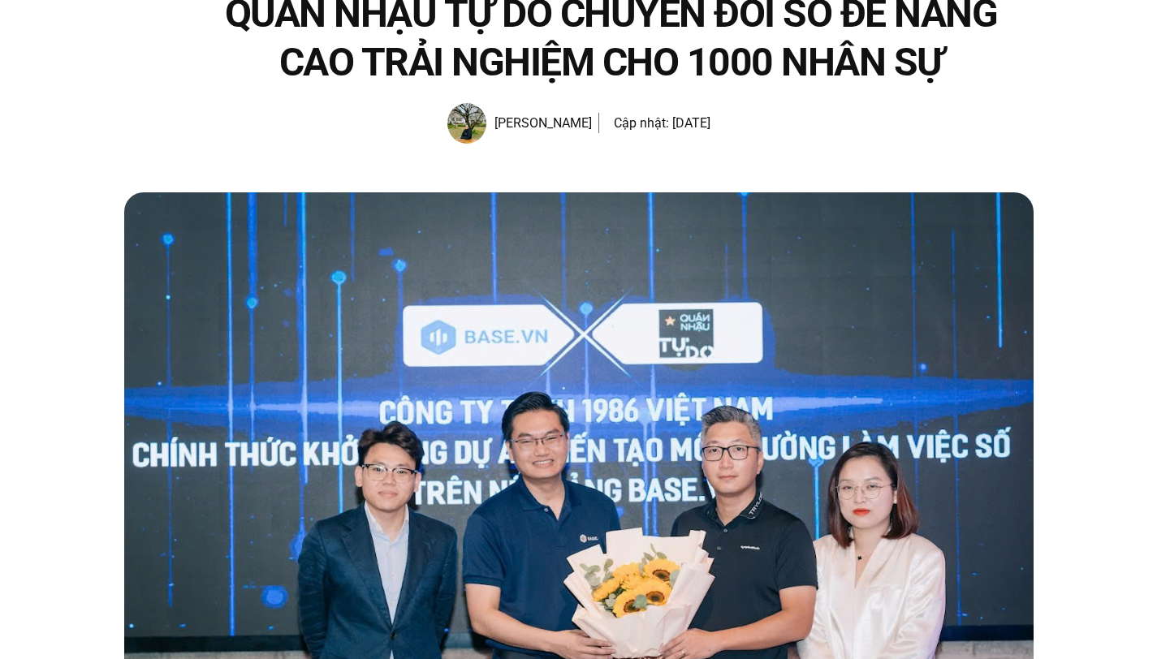
scroll to position [288, 0]
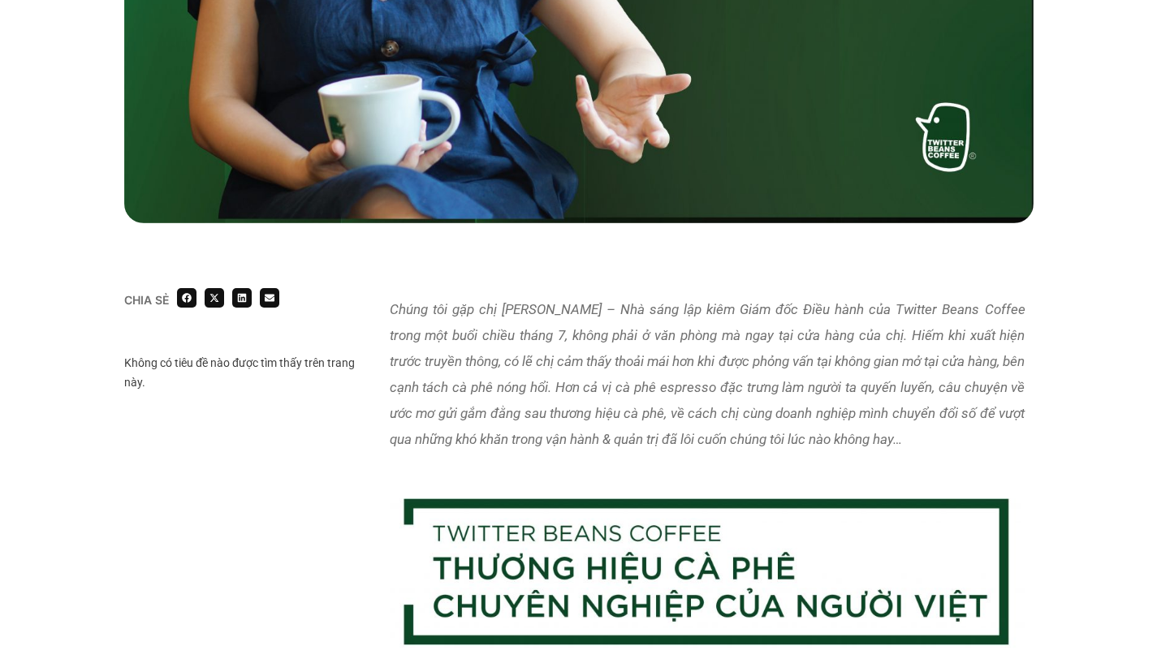
scroll to position [829, 0]
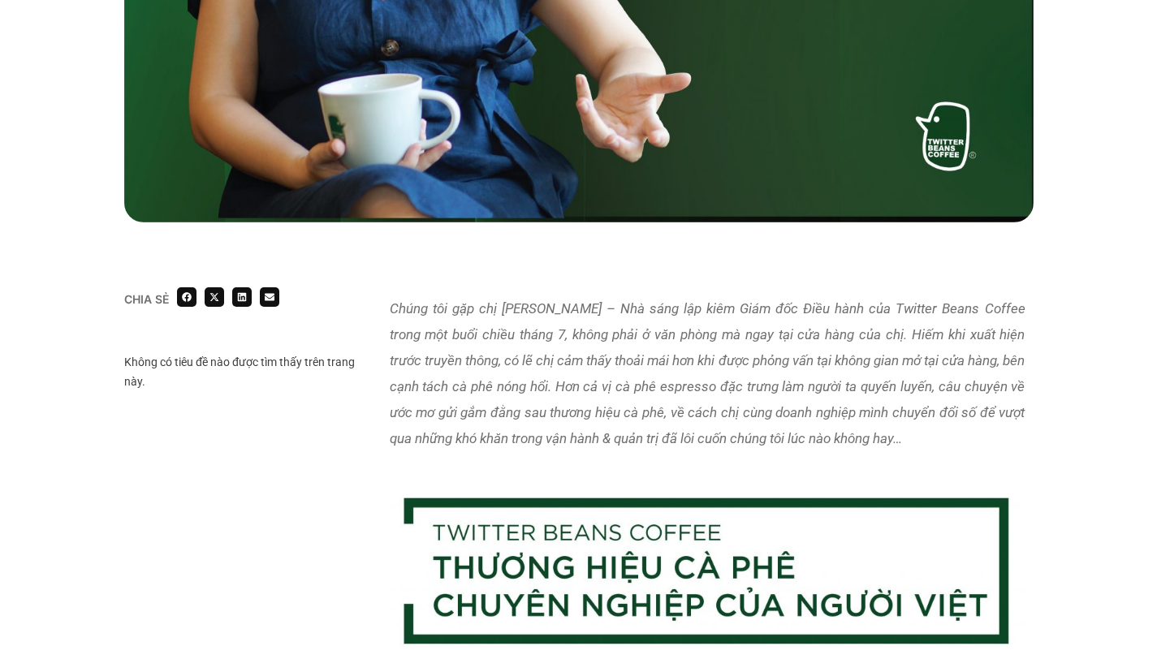
drag, startPoint x: 519, startPoint y: 308, endPoint x: 739, endPoint y: 330, distance: 221.1
click at [739, 330] on em "Chúng tôi gặp chị [PERSON_NAME] – Nhà sáng lập kiêm Giám đốc Điều hành của Twit…" at bounding box center [708, 373] width 636 height 146
drag, startPoint x: 550, startPoint y: 333, endPoint x: 708, endPoint y: 345, distance: 158.8
click at [708, 345] on p "Chúng tôi gặp chị [PERSON_NAME] – Nhà sáng lập kiêm Giám đốc Điều hành của Twit…" at bounding box center [708, 374] width 636 height 156
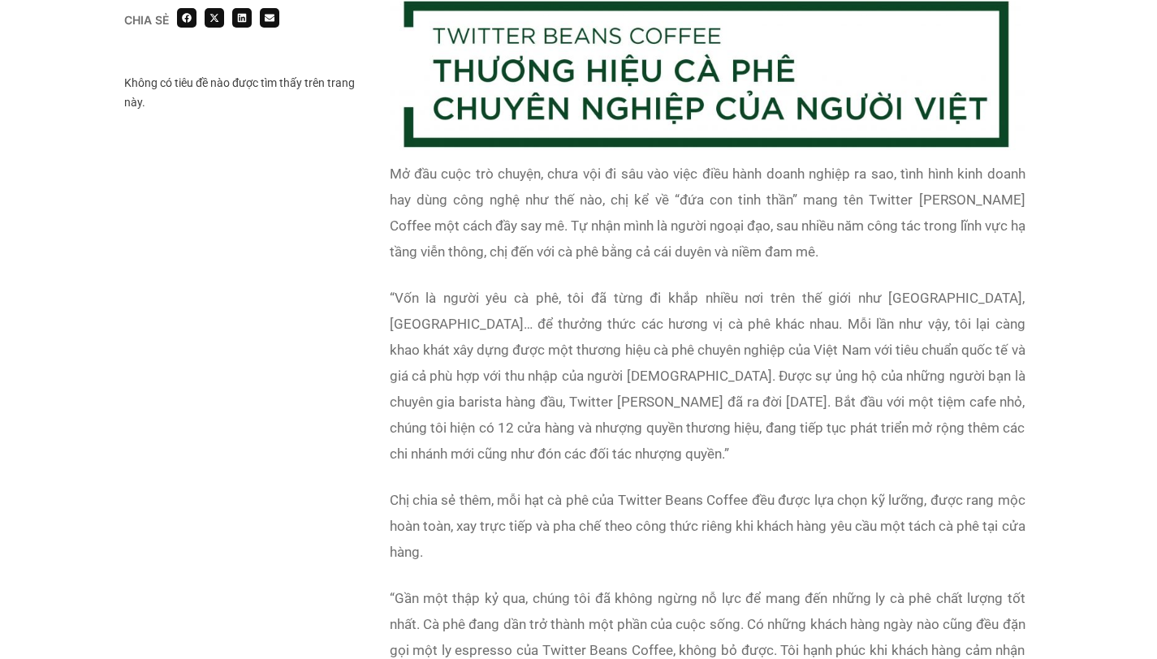
scroll to position [1367, 0]
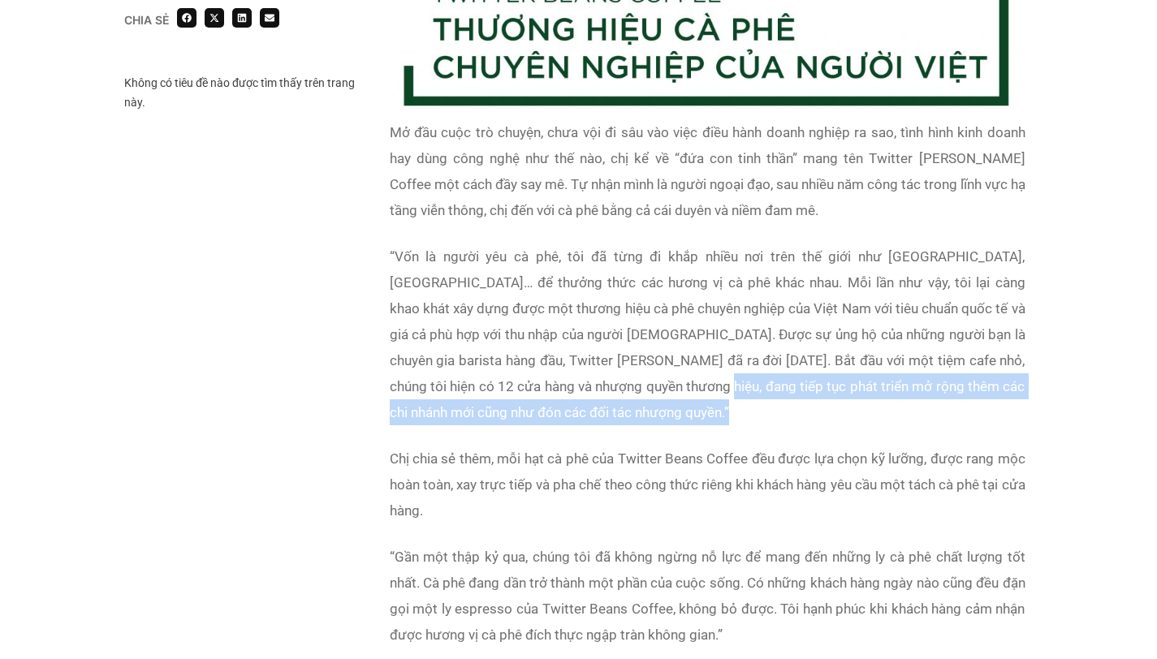
drag, startPoint x: 609, startPoint y: 385, endPoint x: 690, endPoint y: 416, distance: 86.9
click at [690, 416] on div "Mở đầu cuộc trò chuyện, chưa vội đi sâu vào việc điều hành doanh nghiệp ra sao,…" at bounding box center [708, 393] width 636 height 549
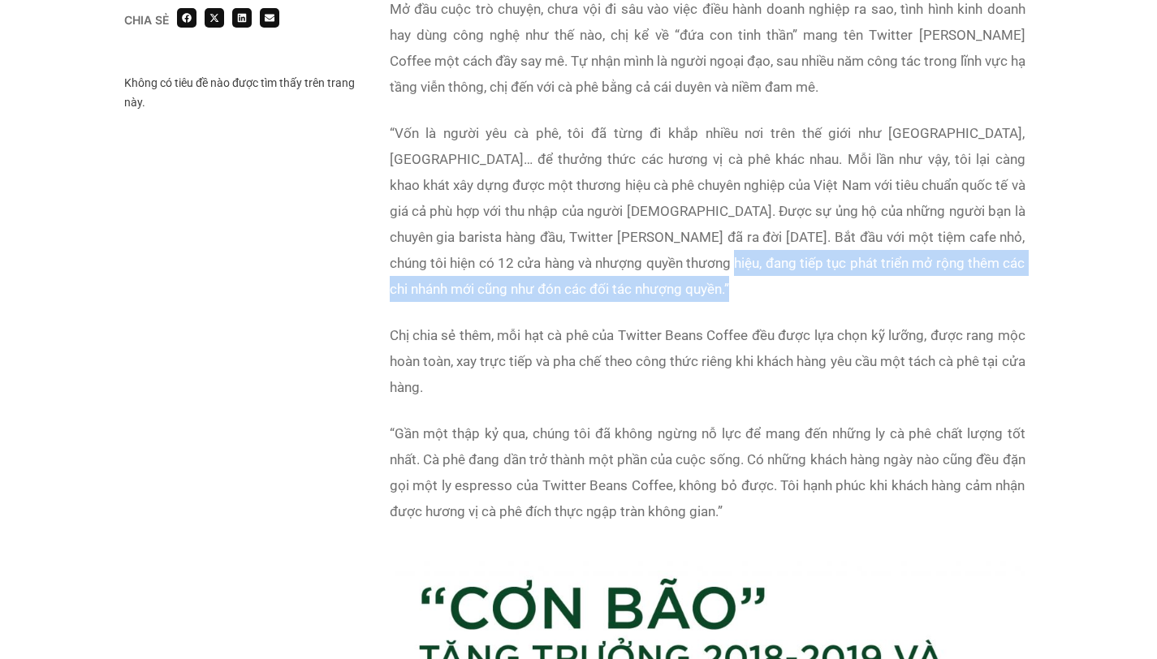
scroll to position [1527, 0]
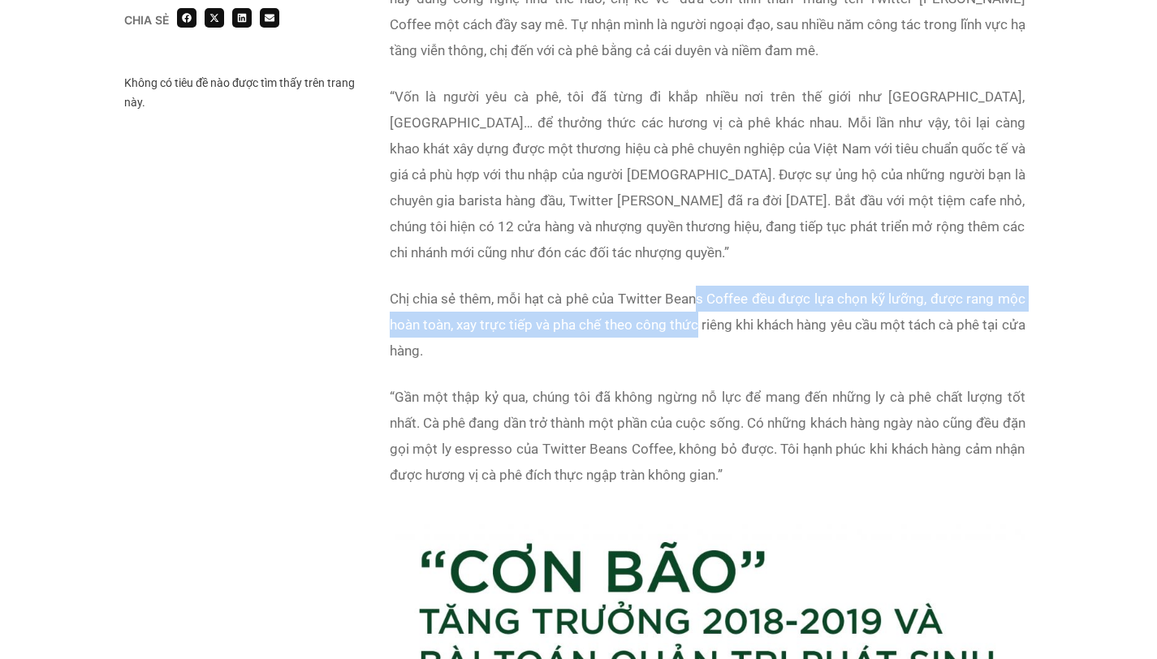
drag, startPoint x: 698, startPoint y: 272, endPoint x: 706, endPoint y: 297, distance: 26.4
click at [706, 297] on span "Chị chia sẻ thêm, mỗi hạt cà phê của Twitter Beans Coffee đều được lựa chọn kỹ …" at bounding box center [708, 325] width 636 height 68
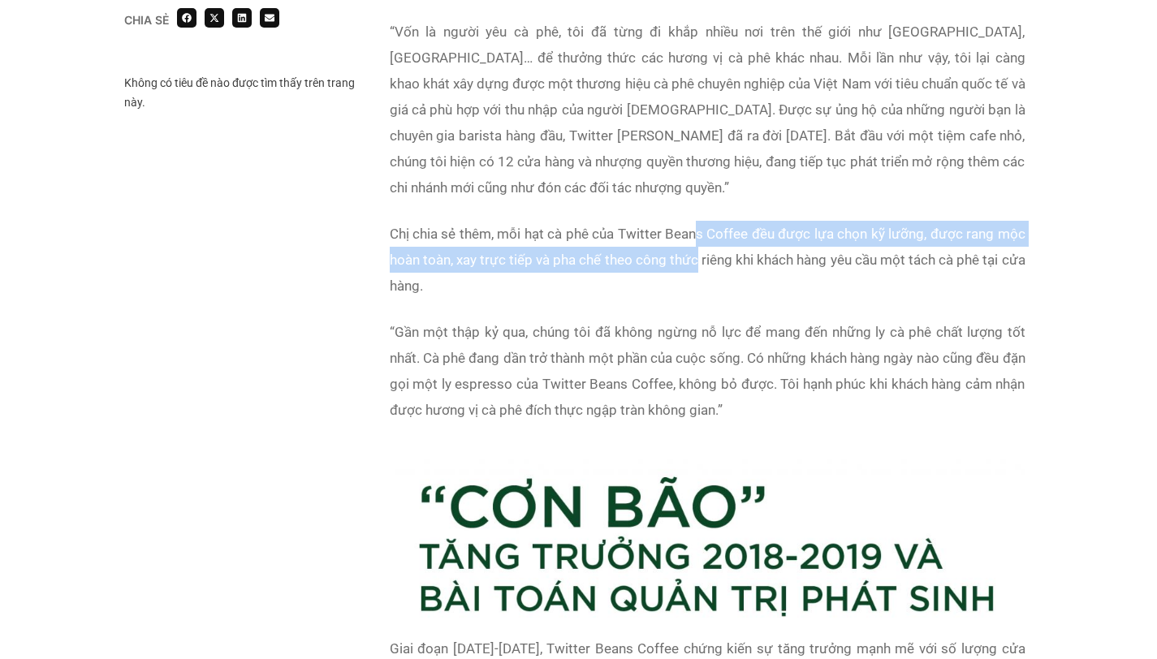
scroll to position [1609, 0]
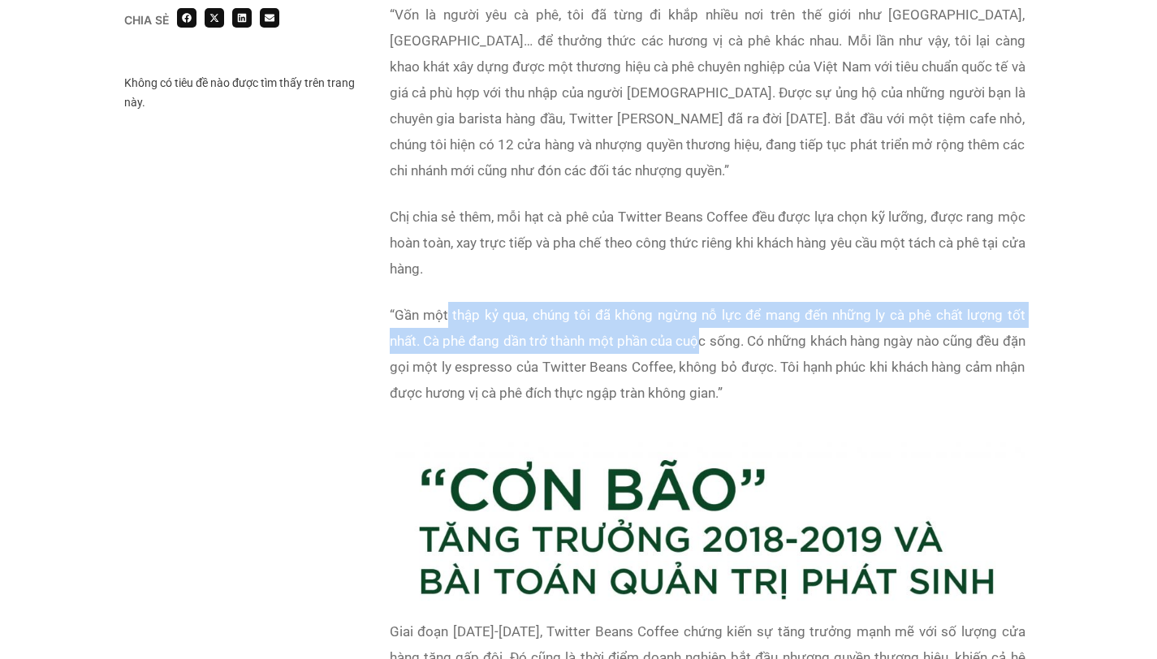
drag, startPoint x: 447, startPoint y: 291, endPoint x: 709, endPoint y: 311, distance: 263.0
click at [709, 311] on span "Gần một thập kỷ qua, chúng tôi đã không ngừng nỗ lực để mang đến những ly cà ph…" at bounding box center [708, 354] width 636 height 94
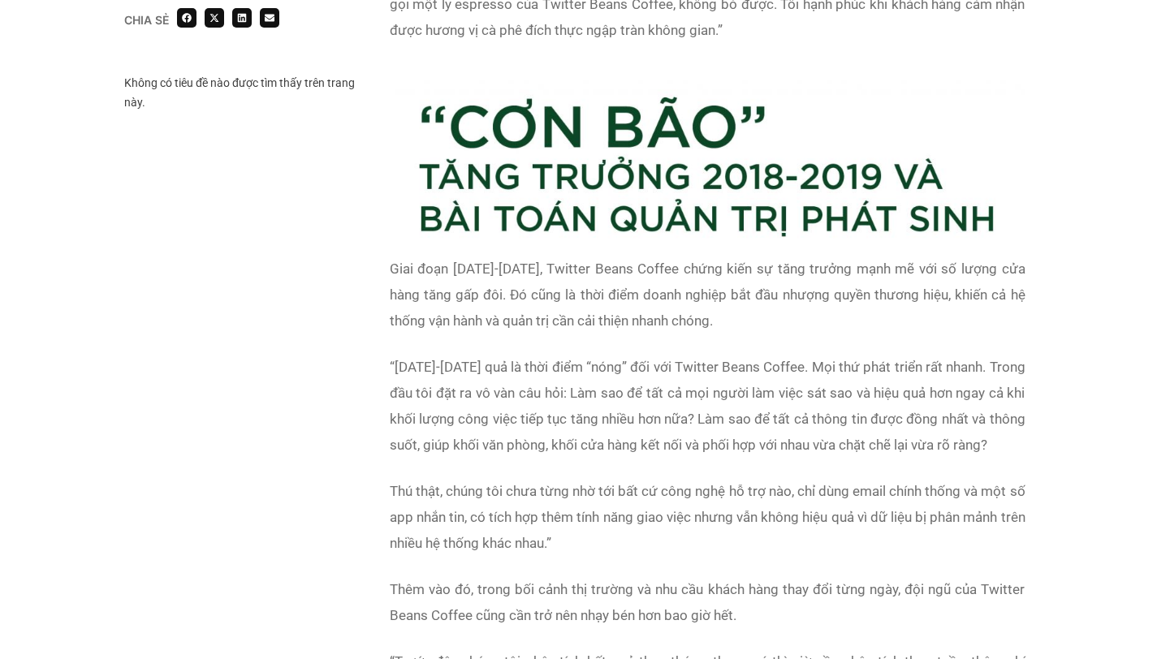
scroll to position [1989, 0]
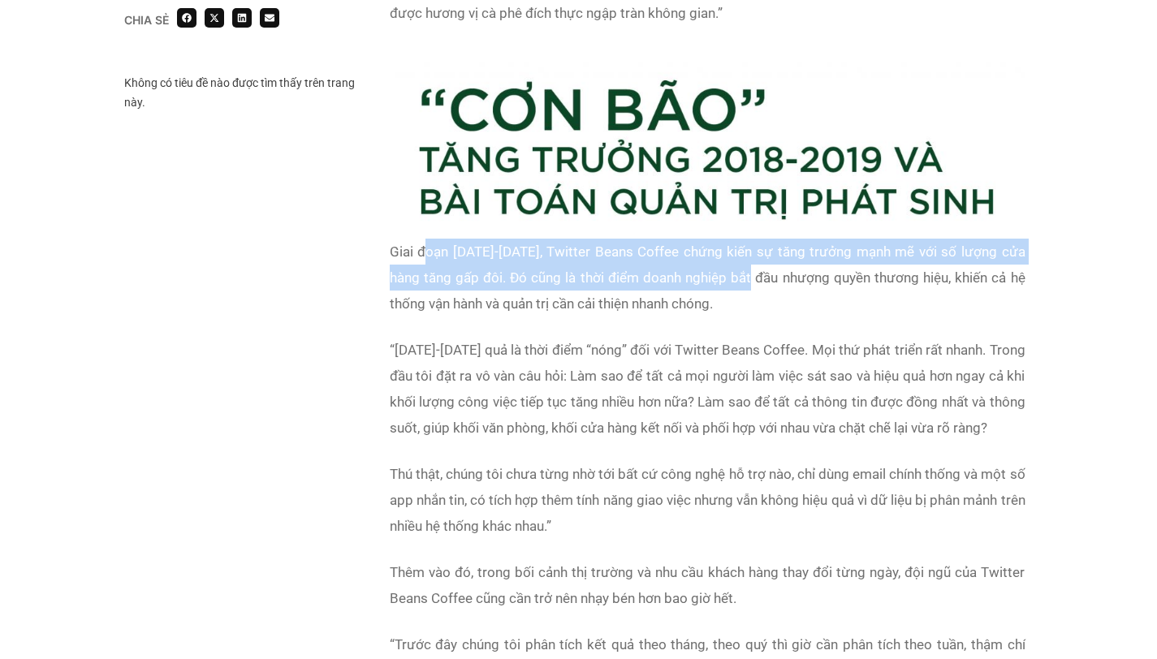
drag, startPoint x: 428, startPoint y: 220, endPoint x: 740, endPoint y: 243, distance: 313.4
click at [740, 244] on span "Giai đoạn 2018-2019, Twitter Beans Coffee chứng kiến sự tăng trưởng mạnh mẽ với…" at bounding box center [708, 278] width 636 height 68
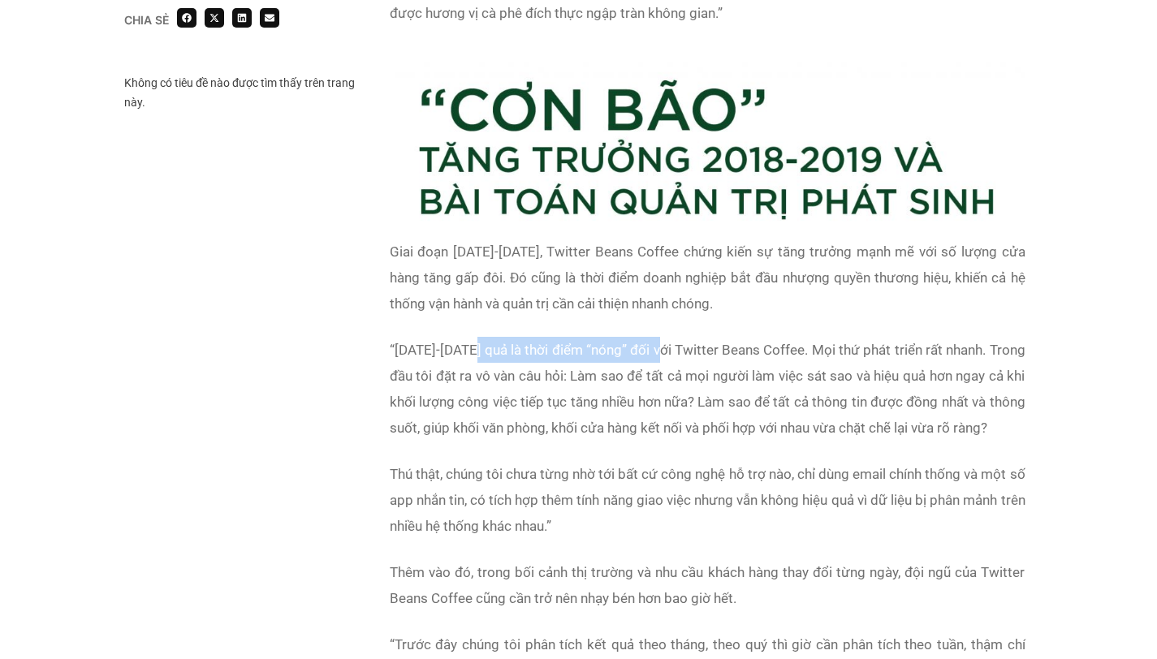
drag, startPoint x: 477, startPoint y: 323, endPoint x: 673, endPoint y: 332, distance: 195.9
click at [673, 337] on p "“ 2018-2019 quả là thời điểm “nóng” đối với Twitter Beans Coffee. Mọi thứ phát …" at bounding box center [708, 389] width 636 height 104
drag, startPoint x: 525, startPoint y: 379, endPoint x: 741, endPoint y: 382, distance: 216.0
click at [741, 382] on span "2018-2019 quả là thời điểm “nóng” đối với Twitter Beans Coffee. Mọi thứ phát tr…" at bounding box center [708, 389] width 636 height 94
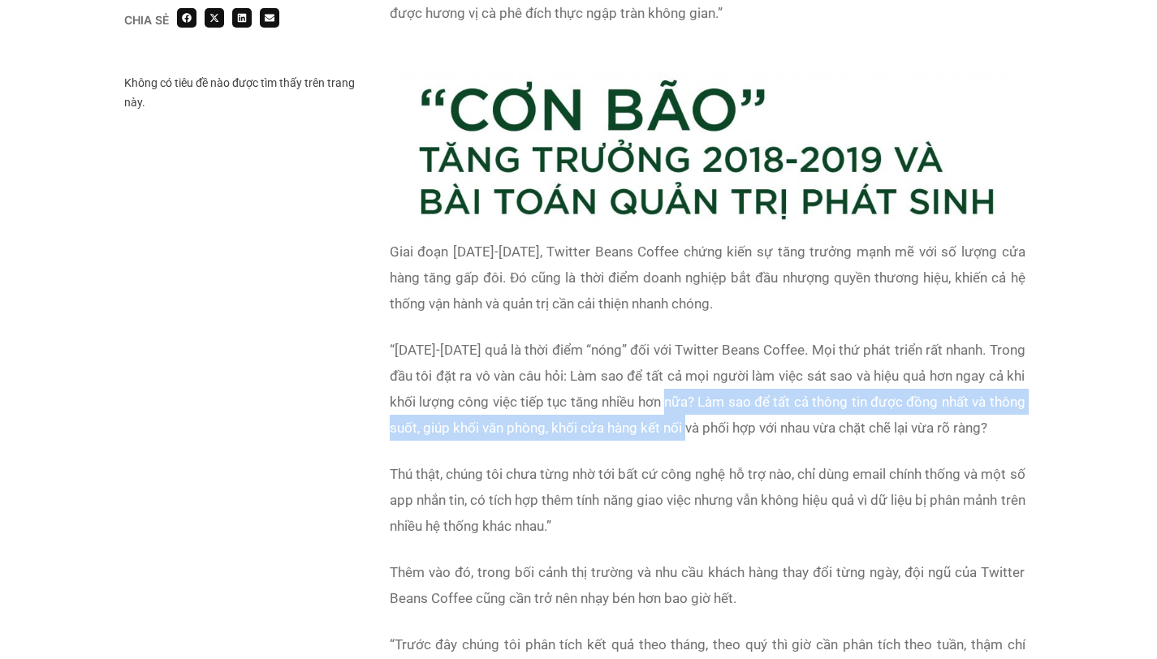
drag, startPoint x: 696, startPoint y: 377, endPoint x: 713, endPoint y: 399, distance: 28.4
click at [713, 399] on span "2018-2019 quả là thời điểm “nóng” đối với Twitter Beans Coffee. Mọi thứ phát tr…" at bounding box center [708, 389] width 636 height 94
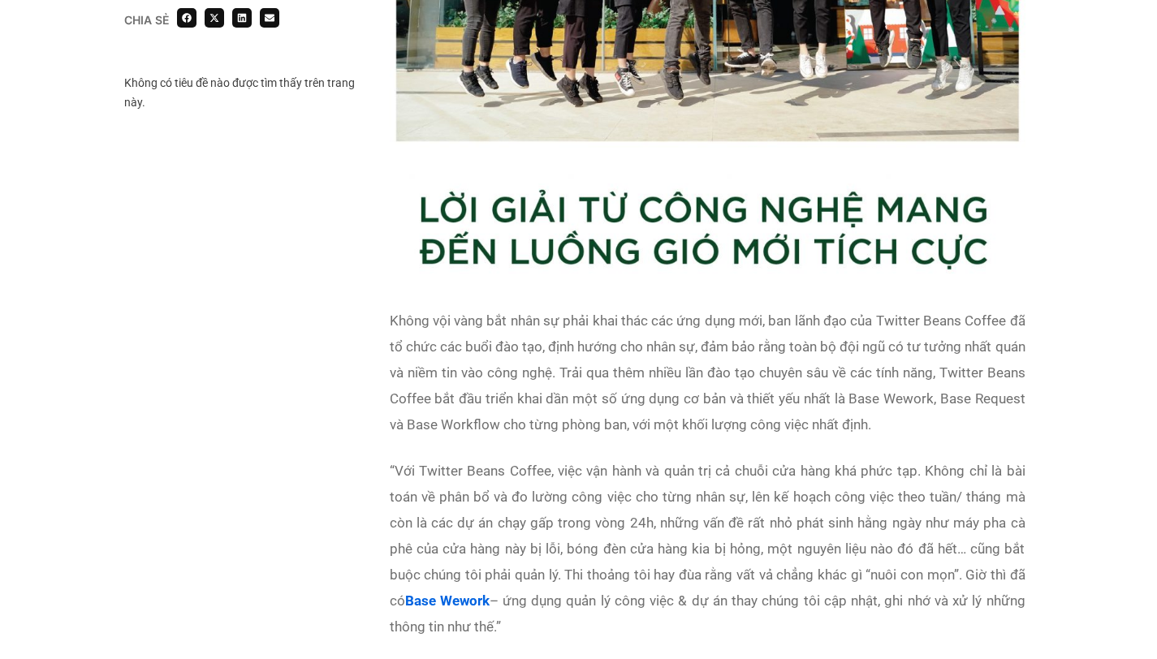
scroll to position [3295, 0]
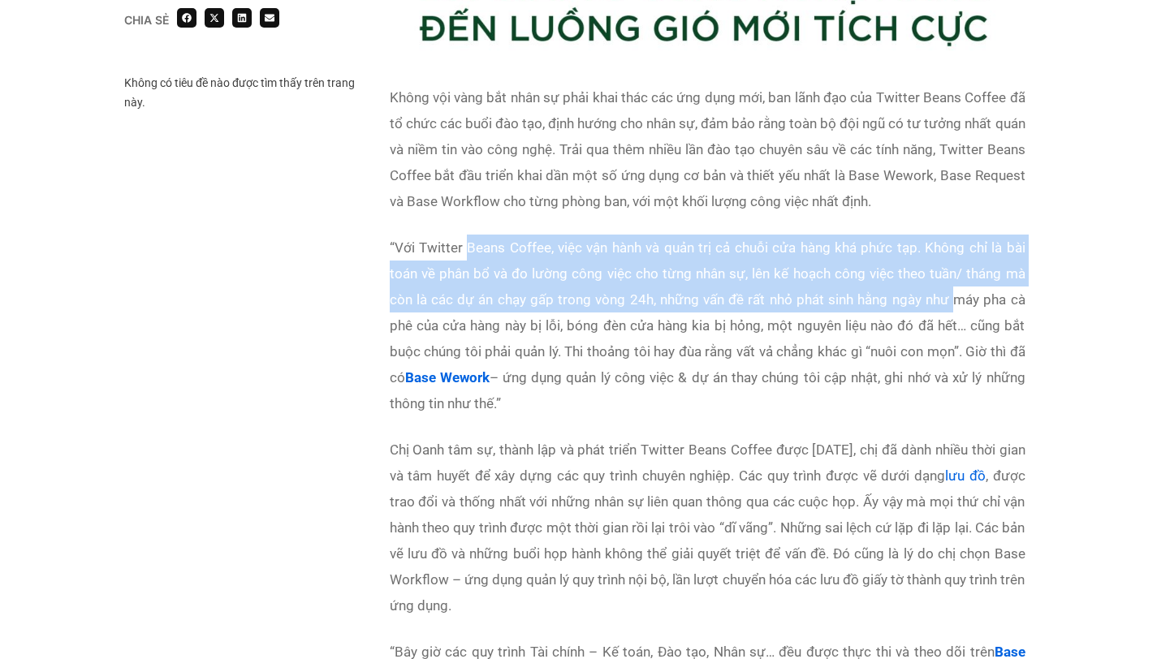
drag, startPoint x: 466, startPoint y: 217, endPoint x: 958, endPoint y: 261, distance: 493.9
click at [958, 261] on p "“ Với Twitter Beans Coffee, việc vận hành và quản trị cả chuỗi cửa hàng khá phứ…" at bounding box center [708, 326] width 636 height 182
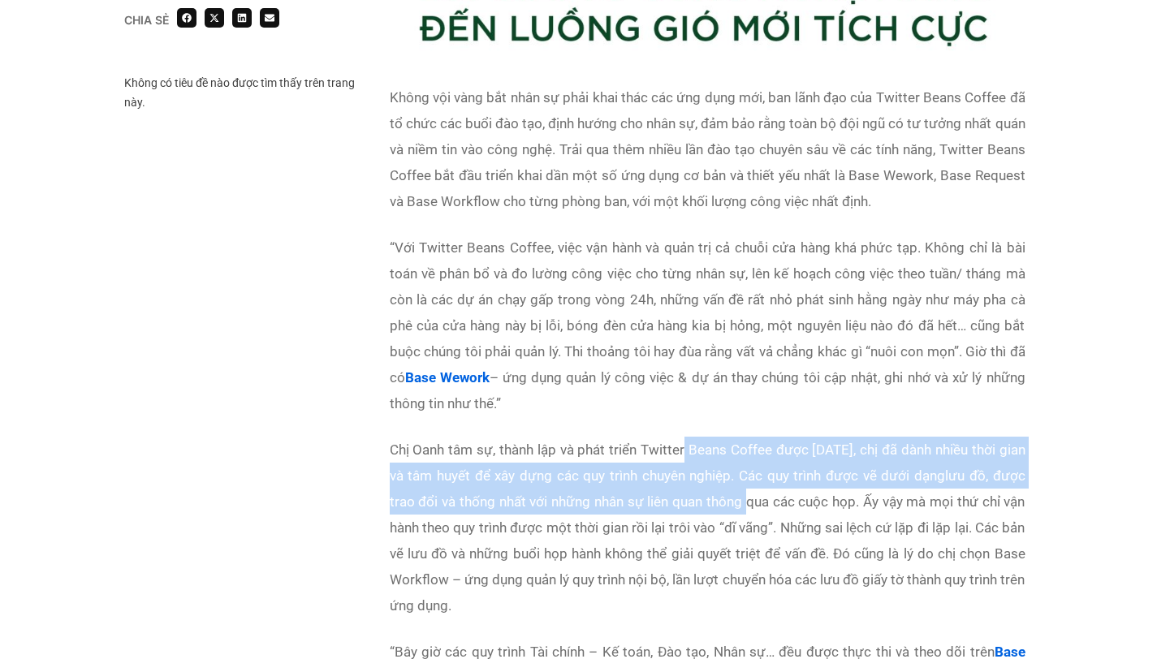
drag, startPoint x: 683, startPoint y: 421, endPoint x: 744, endPoint y: 465, distance: 76.2
click at [744, 465] on p "Chị Oanh tâm sự, thành lập và phát triển Twitter Beans Coffee được 8 năm, chị đ…" at bounding box center [708, 528] width 636 height 182
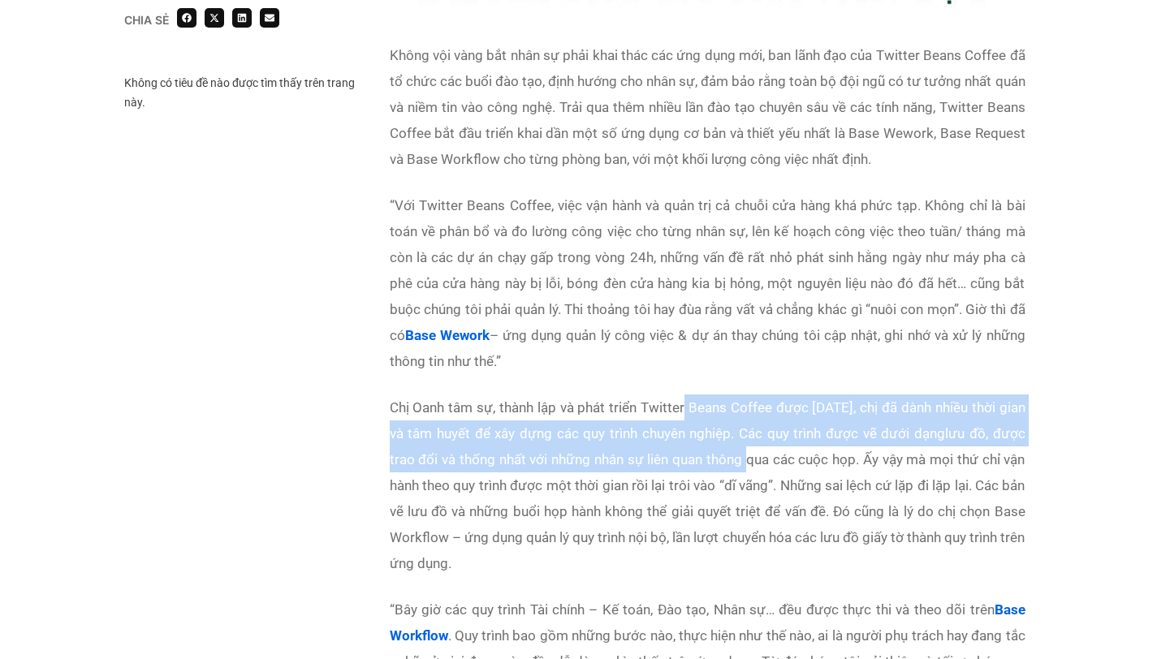
scroll to position [3358, 0]
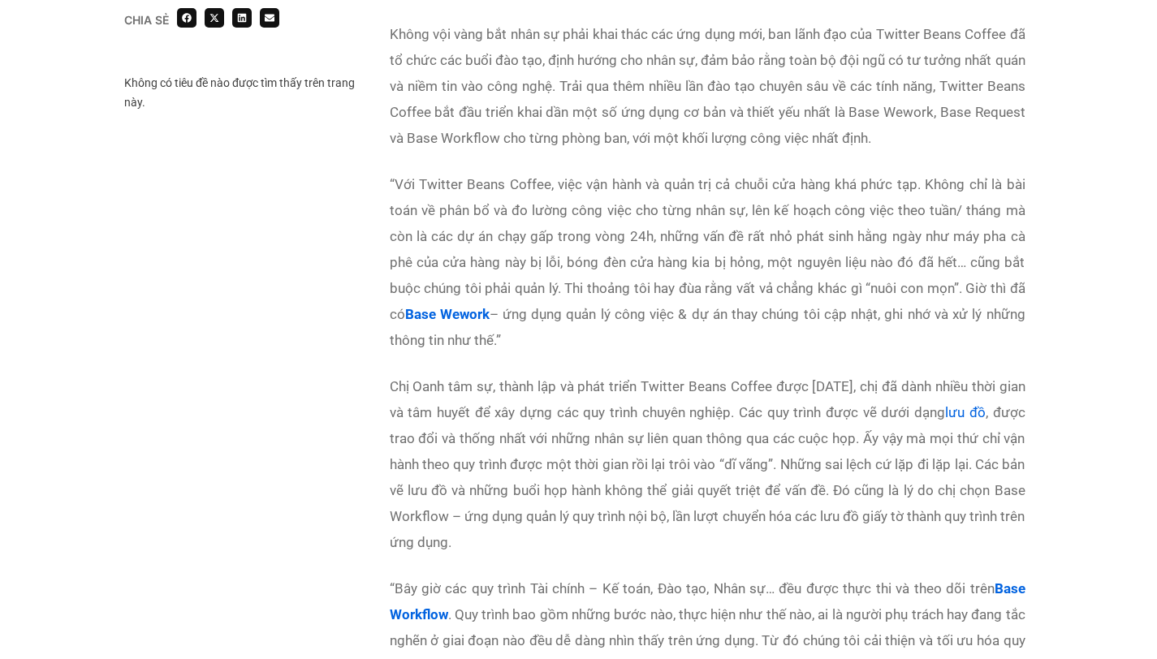
click at [756, 450] on p "Chị Oanh tâm sự, thành lập và phát triển Twitter Beans Coffee được 8 năm, chị đ…" at bounding box center [708, 464] width 636 height 182
click at [844, 442] on span "Chị Oanh tâm sự, thành lập và phát triển Twitter Beans Coffee được 8 năm, chị đ…" at bounding box center [708, 464] width 636 height 172
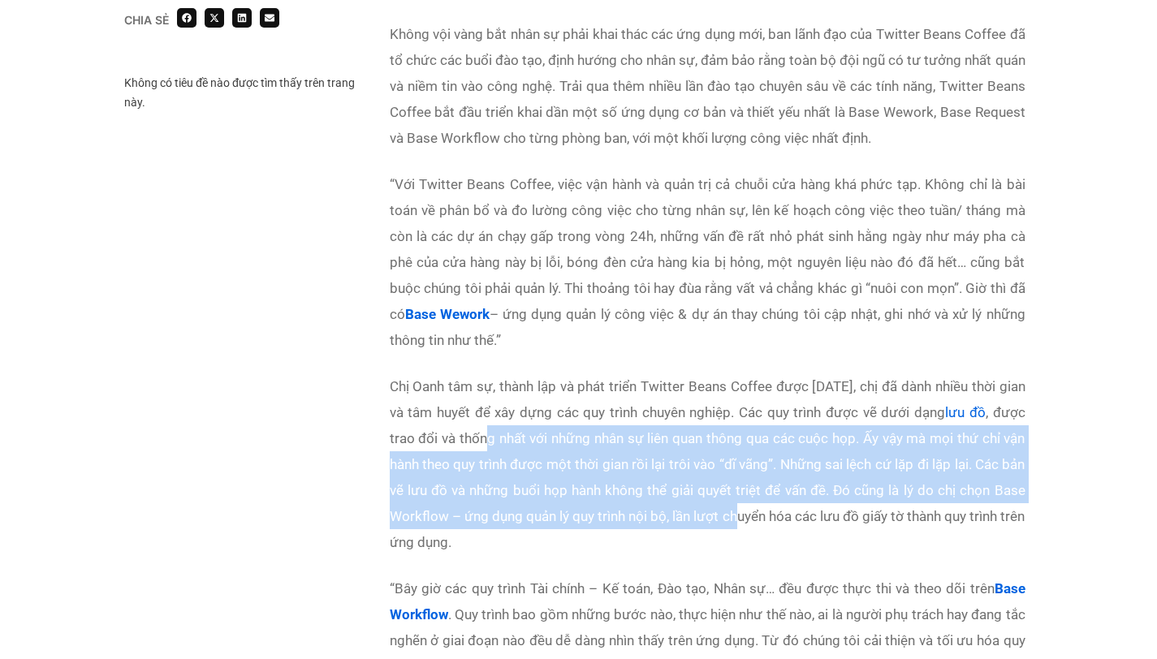
drag, startPoint x: 488, startPoint y: 410, endPoint x: 749, endPoint y: 486, distance: 271.6
click at [749, 486] on span "Chị Oanh tâm sự, thành lập và phát triển Twitter Beans Coffee được 8 năm, chị đ…" at bounding box center [708, 464] width 636 height 172
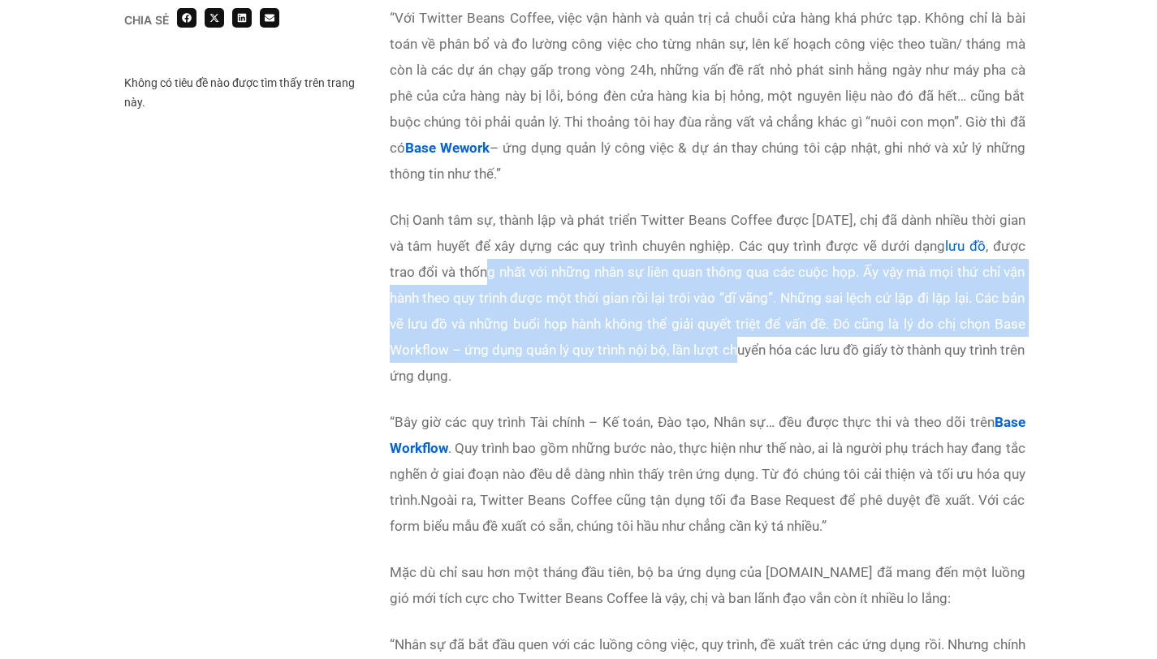
scroll to position [3536, 0]
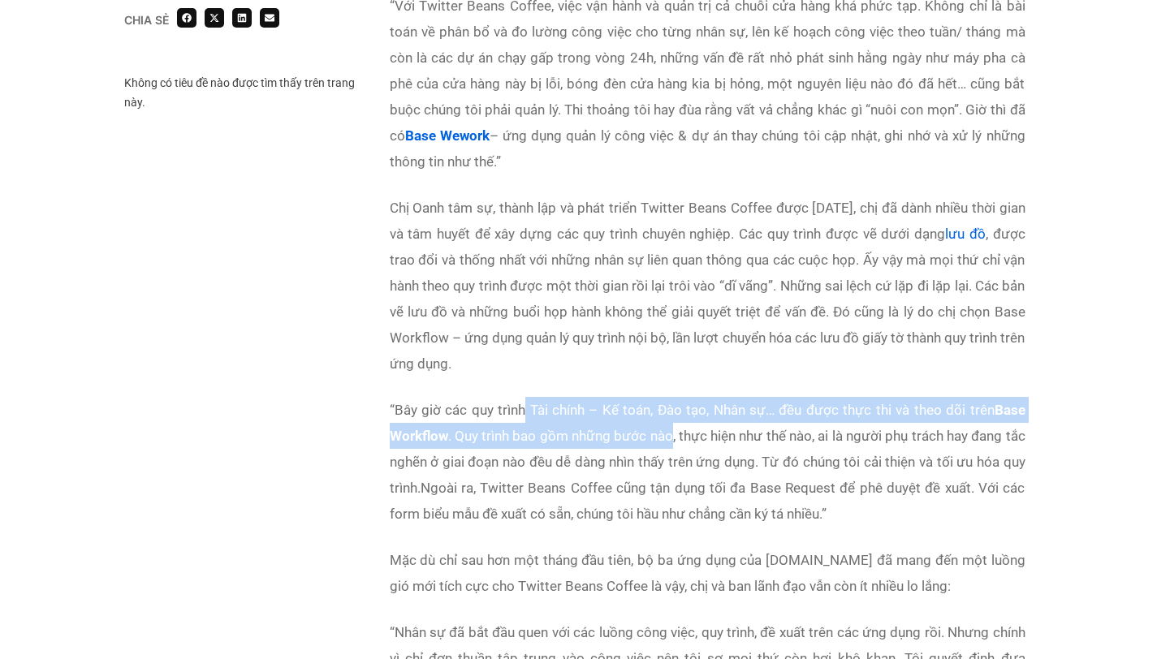
drag, startPoint x: 524, startPoint y: 383, endPoint x: 671, endPoint y: 408, distance: 149.0
click at [671, 408] on span "Bây giờ các quy trình Tài chính – Kế toán, Đào tạo, Nhân sự… đều được thực thi …" at bounding box center [708, 449] width 636 height 94
click at [672, 421] on p "“ Bây giờ các quy trình Tài chính – Kế toán, Đào tạo, Nhân sự… đều được thực th…" at bounding box center [708, 462] width 636 height 130
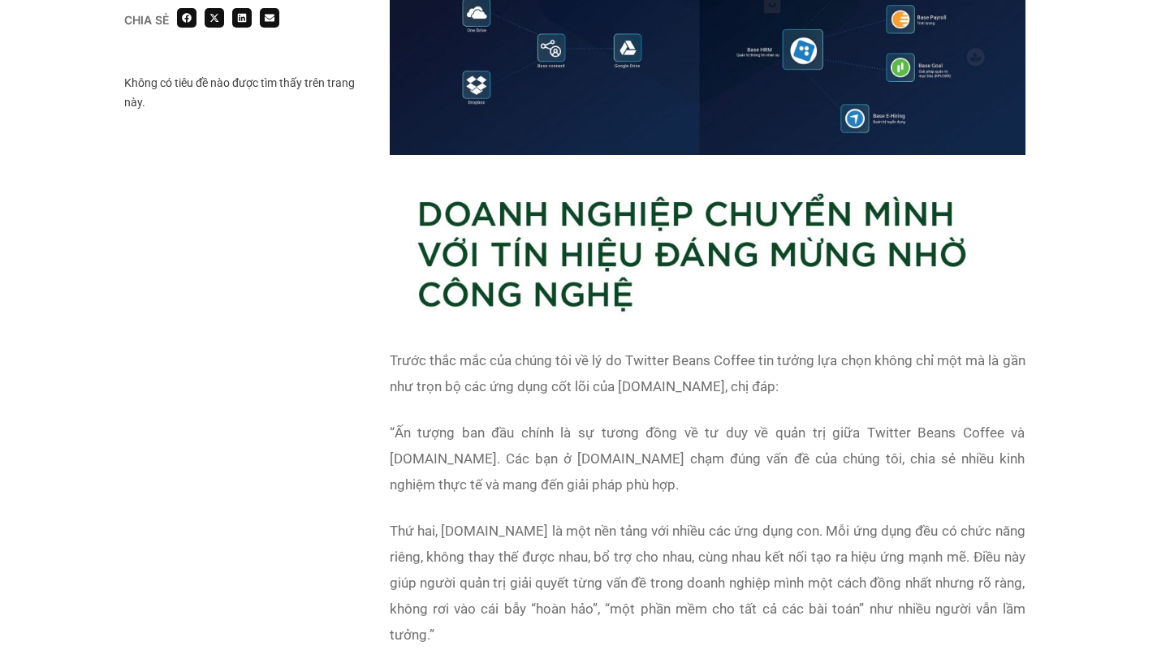
scroll to position [5309, 0]
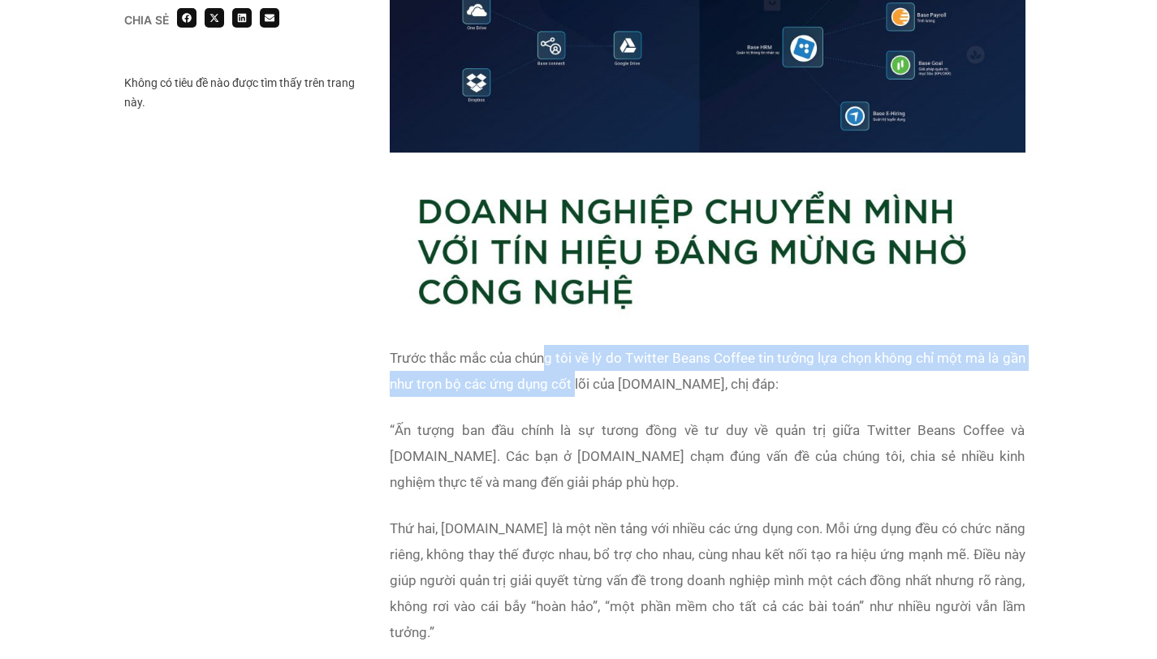
drag, startPoint x: 544, startPoint y: 329, endPoint x: 574, endPoint y: 362, distance: 44.8
click at [574, 362] on span "Trước thắc mắc của chúng tôi về lý do Twitter Beans Coffee tin tưởng lựa chọn k…" at bounding box center [708, 371] width 636 height 42
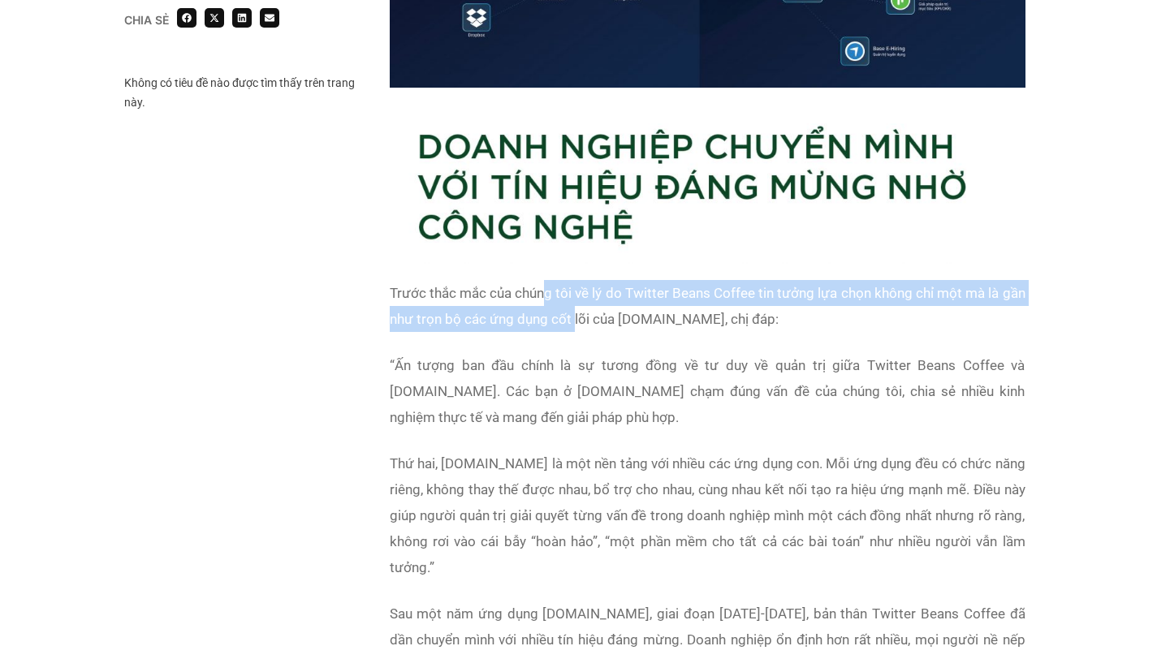
scroll to position [5398, 0]
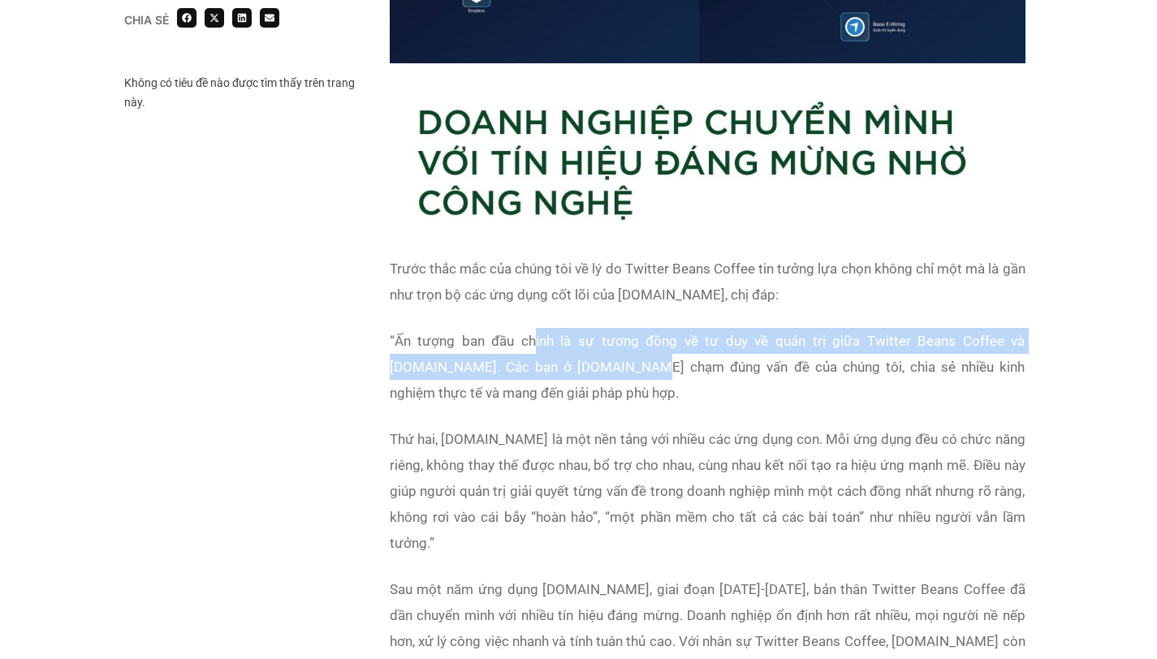
drag, startPoint x: 521, startPoint y: 319, endPoint x: 576, endPoint y: 334, distance: 57.1
click at [576, 334] on span "Ấn tượng ban đầu chính là sự tương đồng về tư duy về quản trị giữa Twitter Bean…" at bounding box center [708, 367] width 636 height 68
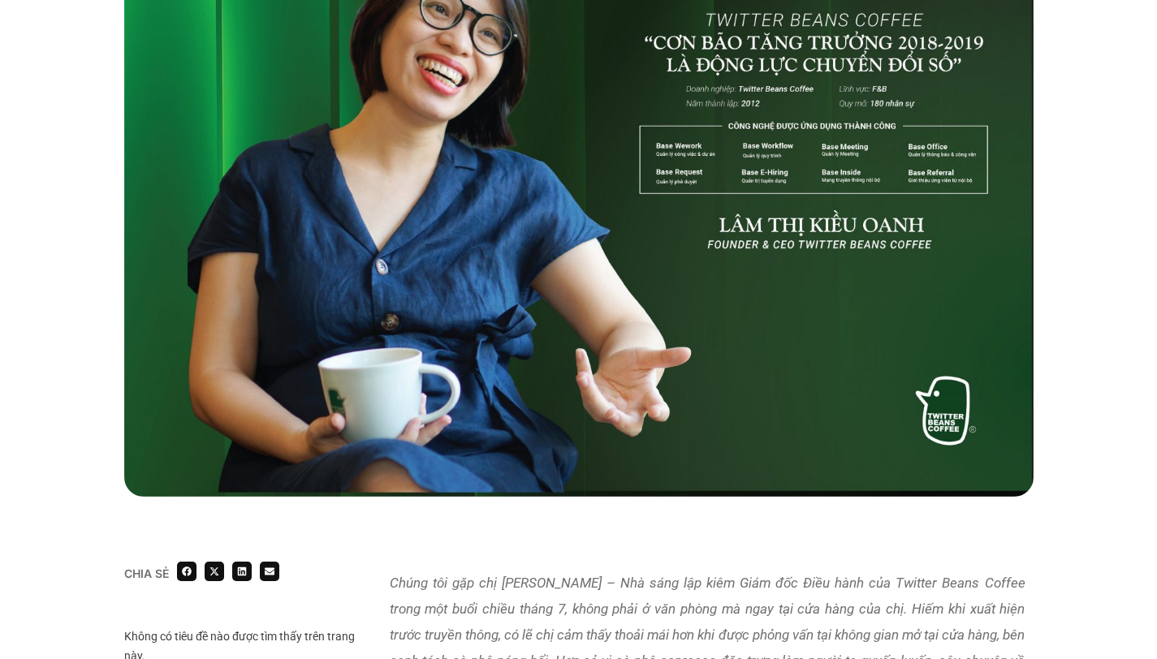
scroll to position [0, 0]
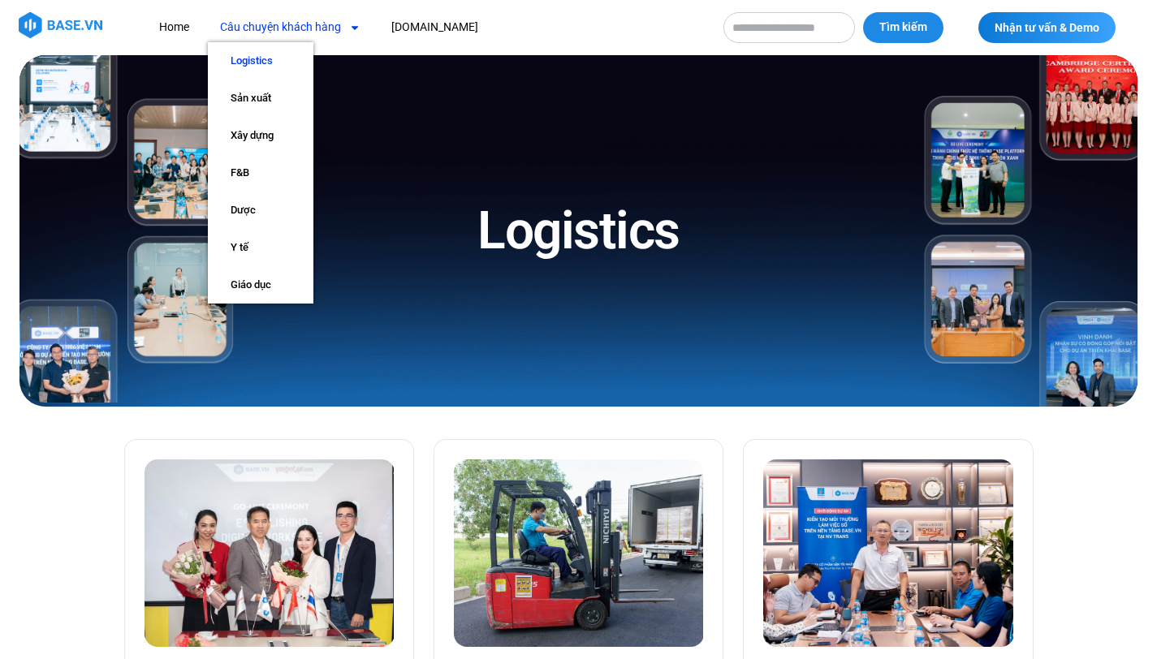
click at [313, 29] on link "Câu chuyện khách hàng" at bounding box center [290, 27] width 165 height 30
